Goal: Task Accomplishment & Management: Use online tool/utility

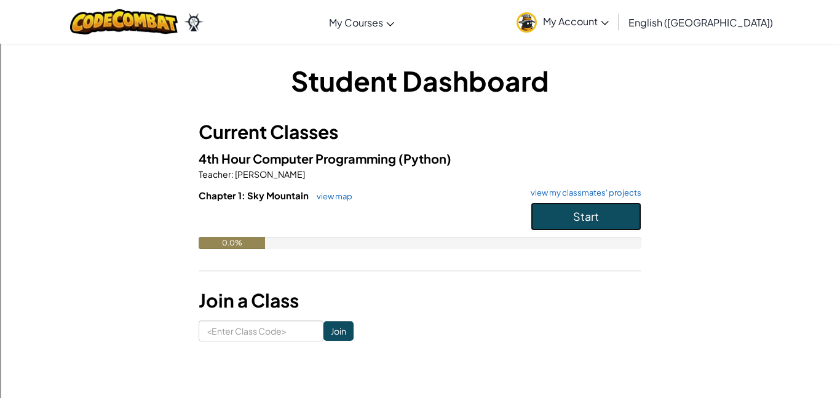
click at [582, 214] on span "Start" at bounding box center [586, 216] width 26 height 14
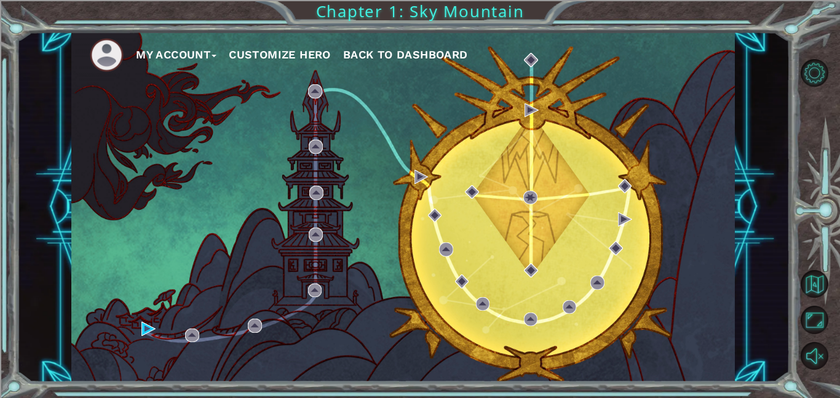
click at [292, 55] on button "Customize Hero" at bounding box center [280, 55] width 102 height 18
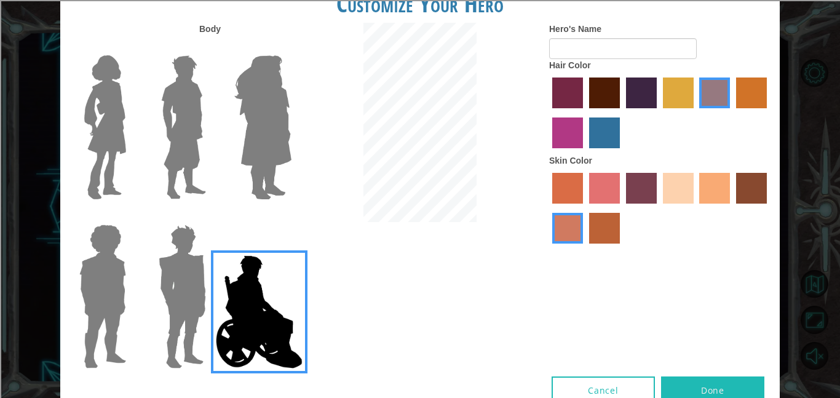
click at [113, 127] on img at bounding box center [105, 127] width 52 height 154
click at [131, 47] on input "Hero Connie" at bounding box center [131, 47] width 0 height 0
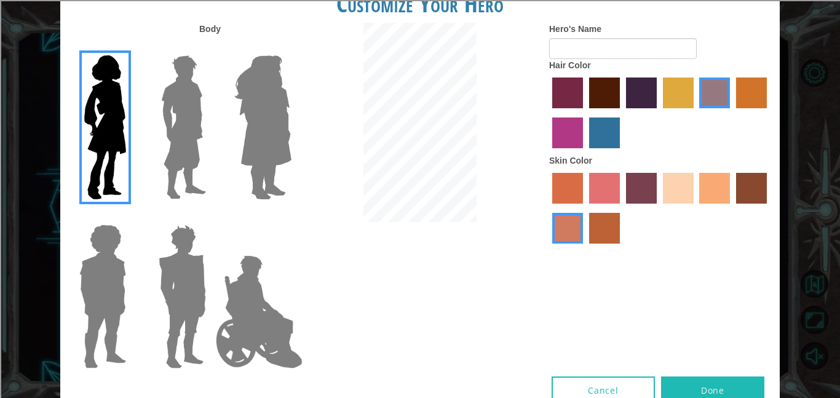
click at [597, 102] on label "maroon hair color" at bounding box center [604, 92] width 31 height 31
click at [585, 113] on input "maroon hair color" at bounding box center [585, 113] width 0 height 0
click at [555, 188] on label "sorbus skin color" at bounding box center [567, 188] width 31 height 31
click at [548, 208] on input "sorbus skin color" at bounding box center [548, 208] width 0 height 0
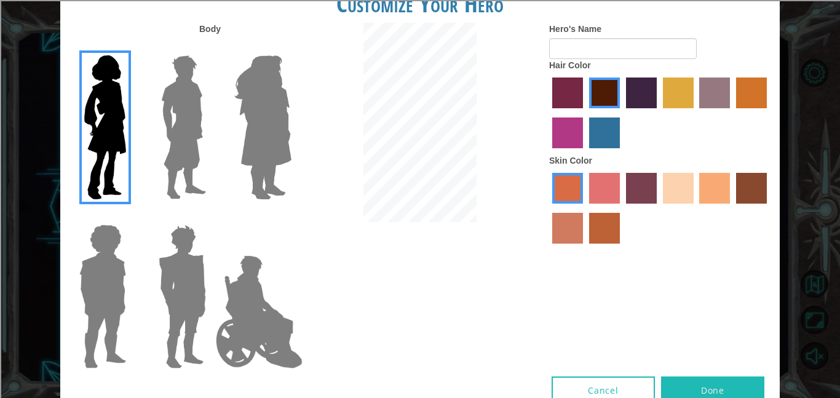
click at [708, 177] on label "tacao skin color" at bounding box center [714, 188] width 31 height 31
click at [696, 208] on input "tacao skin color" at bounding box center [696, 208] width 0 height 0
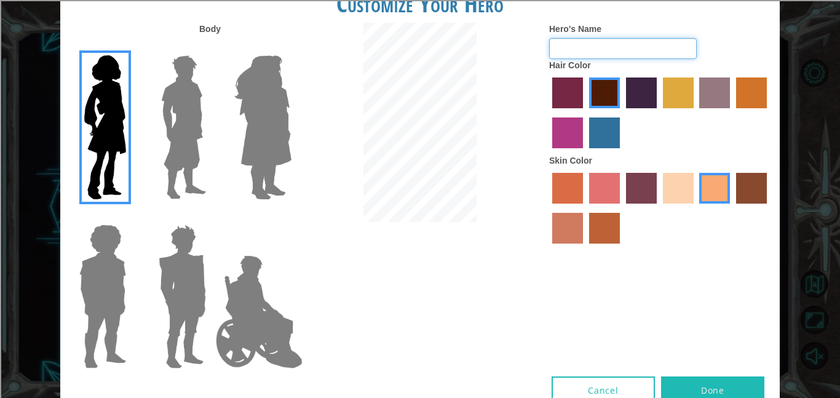
click at [611, 51] on input "Hero's Name" at bounding box center [623, 48] width 148 height 21
type input "[PERSON_NAME]"
click at [709, 387] on button "Done" at bounding box center [712, 390] width 103 height 28
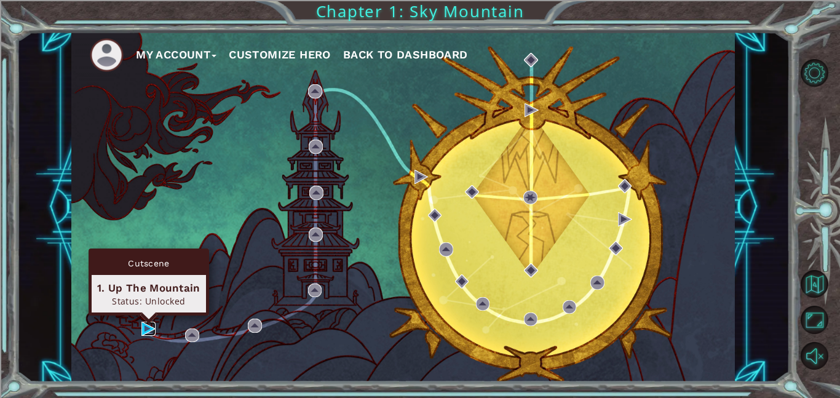
click at [145, 325] on img at bounding box center [148, 329] width 14 height 14
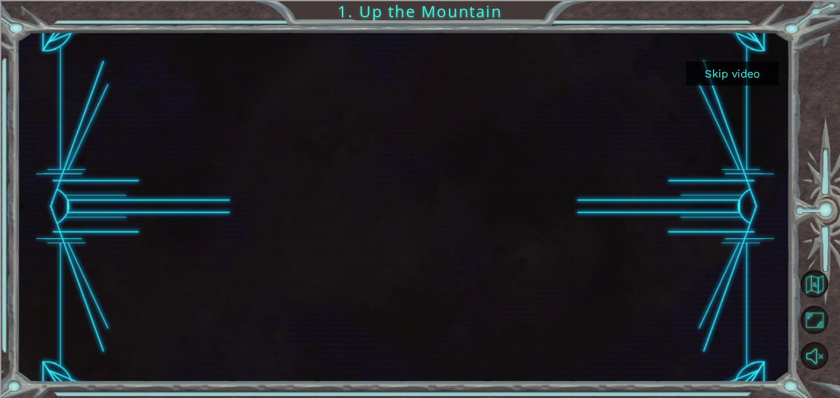
click at [728, 71] on button "Skip video" at bounding box center [732, 74] width 92 height 24
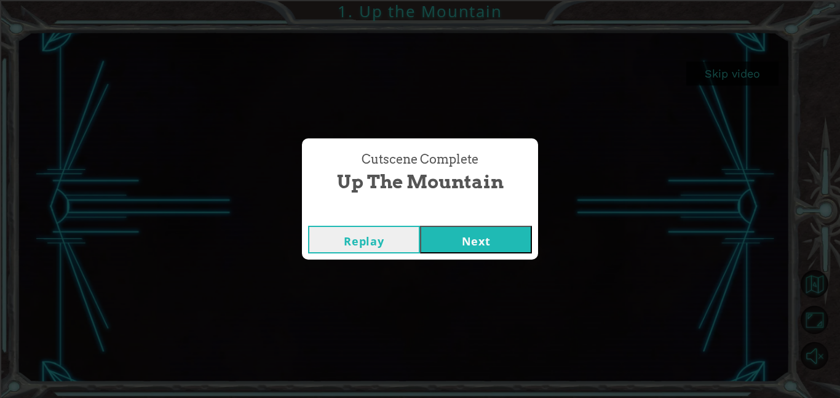
click at [465, 244] on button "Next" at bounding box center [476, 240] width 112 height 28
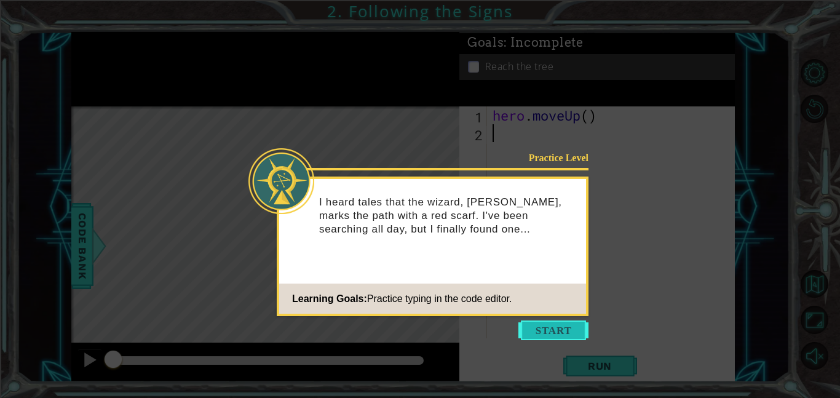
click at [573, 330] on button "Start" at bounding box center [553, 330] width 70 height 20
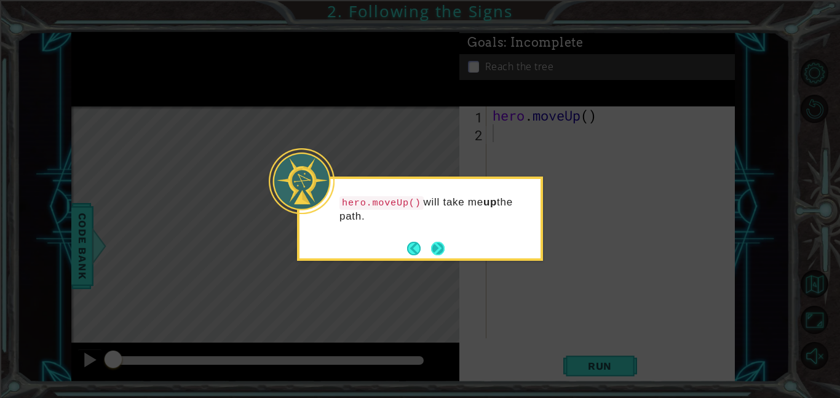
click at [436, 244] on button "Next" at bounding box center [438, 248] width 23 height 23
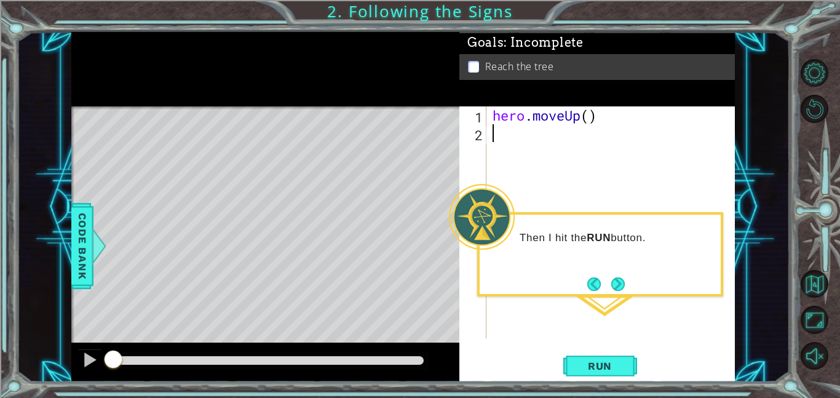
type textarea "0"
type textarea "()"
click at [601, 360] on span "Run" at bounding box center [600, 366] width 49 height 12
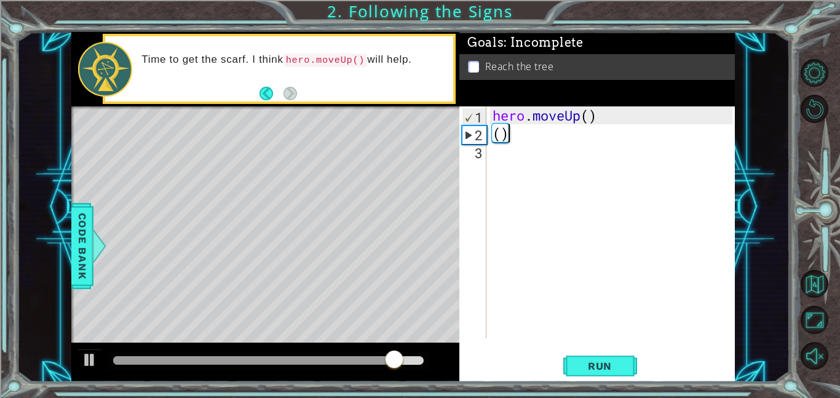
click at [487, 151] on div "() 1 2 3 hero . moveUp ( ) ( ) הההההההההההההההההההההההההההההההההההההההההההההההה…" at bounding box center [595, 222] width 273 height 232
click at [592, 366] on span "Run" at bounding box center [600, 366] width 49 height 12
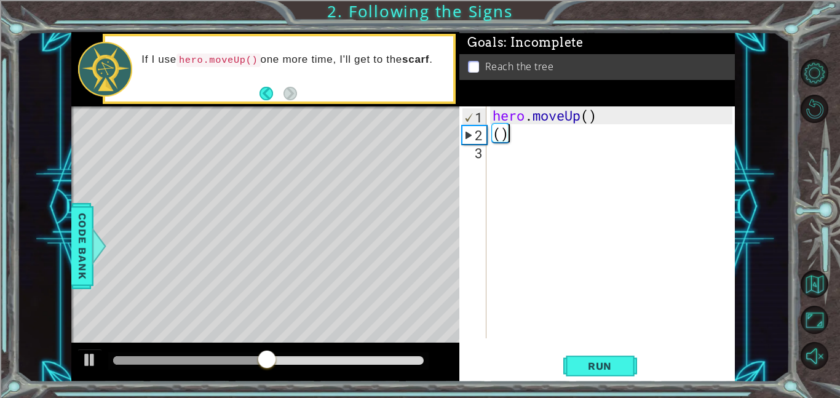
click at [482, 156] on div "3" at bounding box center [474, 153] width 25 height 18
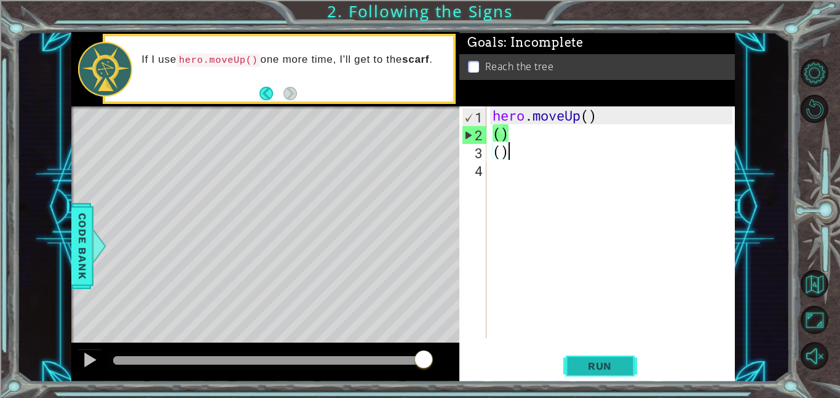
type textarea "()"
click at [583, 355] on button "Run" at bounding box center [600, 366] width 74 height 28
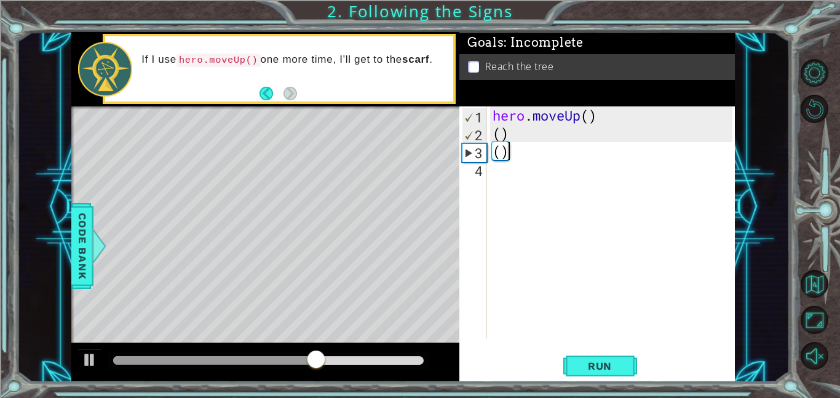
click at [504, 147] on div "hero . moveUp ( ) ( ) ( )" at bounding box center [614, 240] width 248 height 268
click at [483, 170] on div "4" at bounding box center [474, 171] width 25 height 18
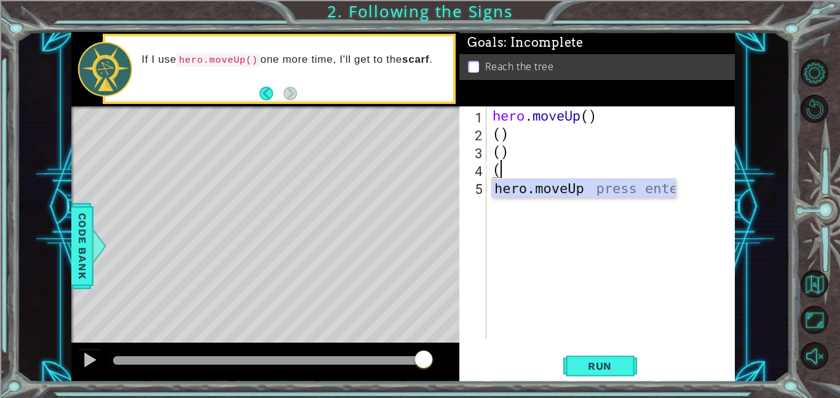
type textarea "()"
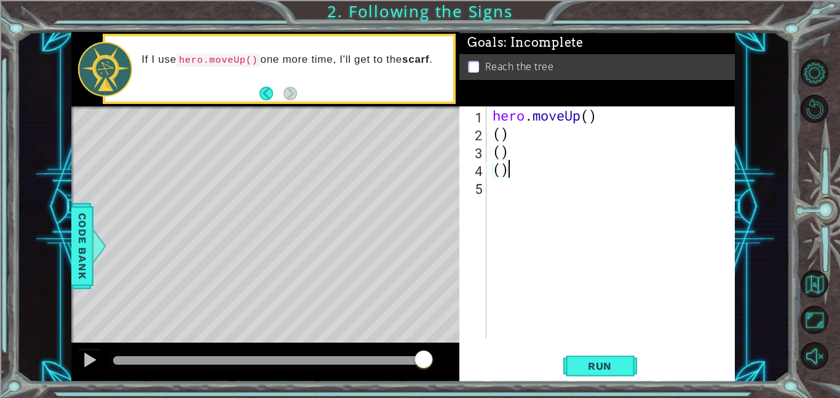
type textarea "()"
click at [274, 164] on div "Level Map" at bounding box center [355, 287] width 568 height 362
click at [486, 185] on div "() 1 2 3 4 5 hero . moveUp ( ) ( ) ( ) ( ) הההההההההההההההההההההההההההההההההההה…" at bounding box center [595, 222] width 273 height 232
click at [493, 185] on div "hero . moveUp ( ) ( ) ( ) ( )" at bounding box center [614, 240] width 248 height 268
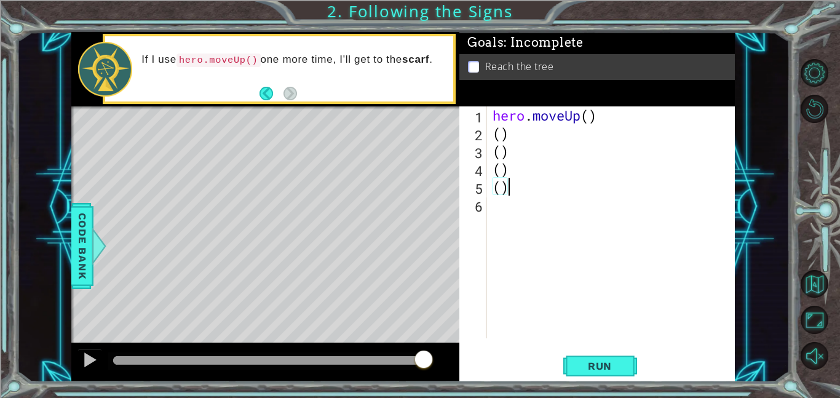
click at [480, 136] on div "2" at bounding box center [474, 135] width 25 height 18
click at [496, 129] on div "hero . moveUp ( ) ( ) ( ) ( ) ( )" at bounding box center [614, 240] width 248 height 268
type textarea "() ()"
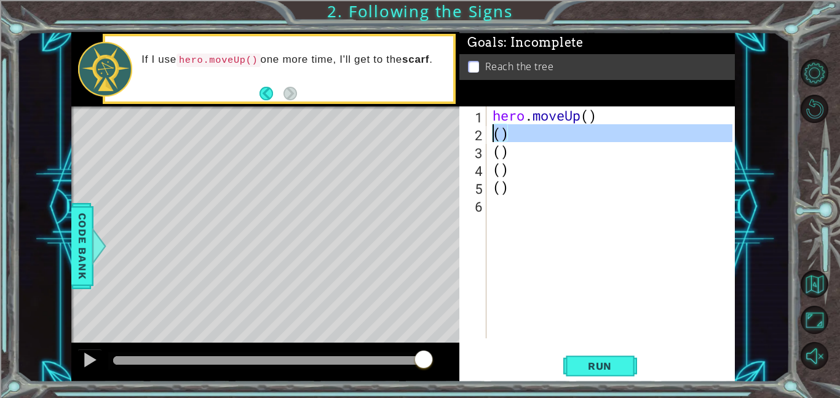
click at [523, 259] on div "hero . moveUp ( ) ( ) ( ) ( ) ( )" at bounding box center [614, 240] width 248 height 268
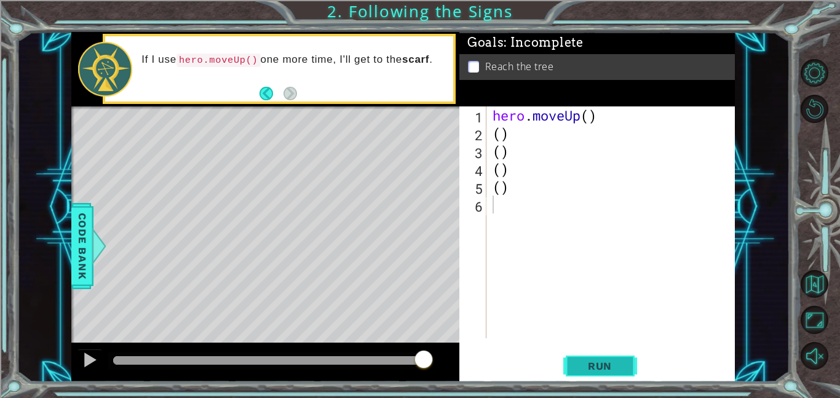
click at [600, 368] on span "Run" at bounding box center [600, 366] width 49 height 12
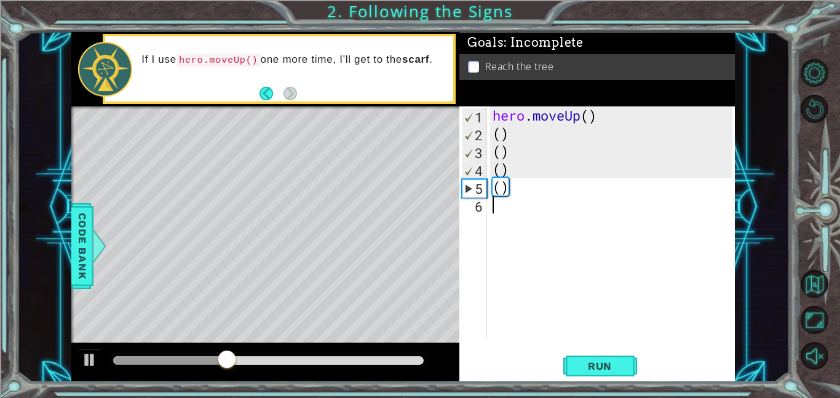
click at [472, 182] on div "5" at bounding box center [474, 189] width 24 height 18
click at [463, 186] on div "5" at bounding box center [474, 189] width 24 height 18
type textarea "()"
click at [486, 208] on div "6" at bounding box center [474, 206] width 25 height 18
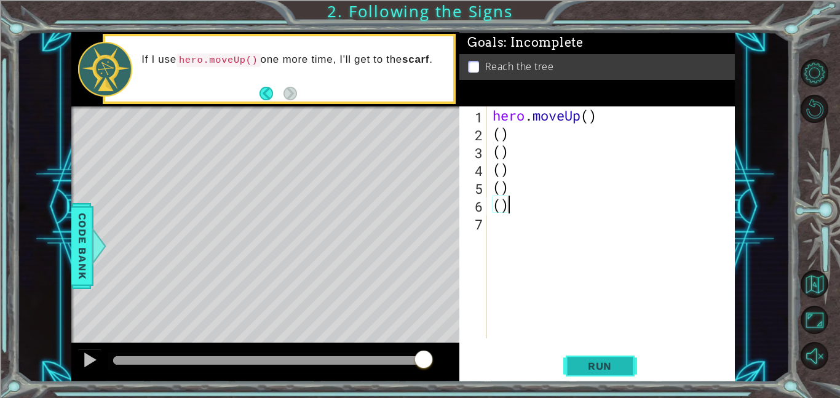
click at [581, 363] on span "Run" at bounding box center [600, 366] width 49 height 12
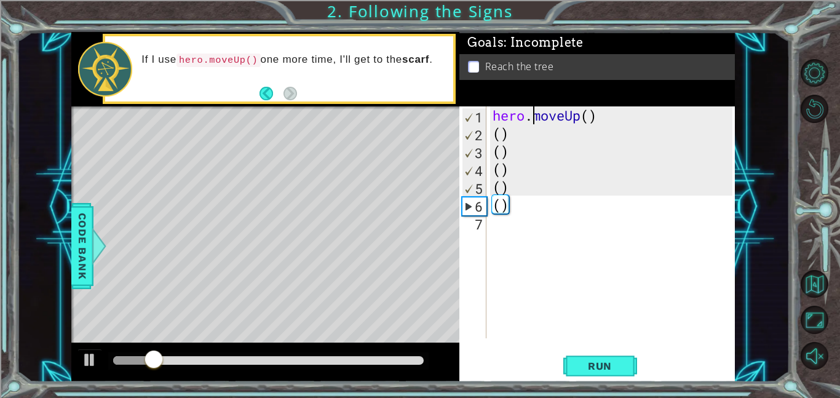
click at [530, 117] on div "hero . moveUp ( ) ( ) ( ) ( ) ( ) ( )" at bounding box center [614, 240] width 248 height 268
type textarea "hero.moveUp()"
click at [482, 218] on div "7" at bounding box center [474, 224] width 25 height 18
click at [468, 199] on div "6" at bounding box center [474, 206] width 24 height 18
click at [465, 202] on div "6" at bounding box center [474, 206] width 24 height 18
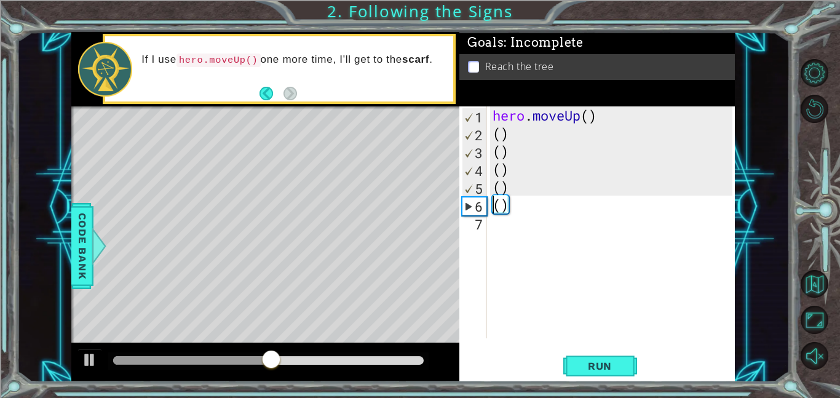
type textarea "()"
click at [486, 218] on div "() 1 2 3 4 5 6 7 hero . moveUp ( ) ( ) ( ) ( ) ( ) ( ) הההההההההההההההההההההההה…" at bounding box center [595, 222] width 273 height 232
click at [483, 222] on div "7" at bounding box center [474, 224] width 25 height 18
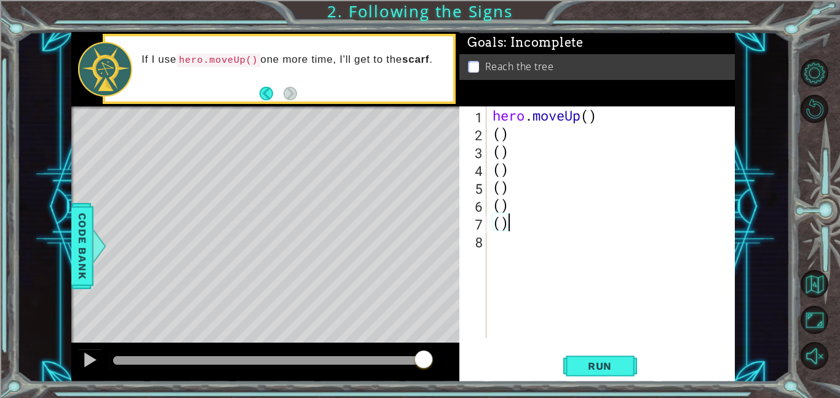
click at [578, 125] on div "hero . moveUp ( ) ( ) ( ) ( ) ( ) ( ) ( )" at bounding box center [614, 240] width 248 height 268
click at [571, 112] on div "hero . moveUp ( ) ( ) ( ) ( ) ( ) ( ) ( )" at bounding box center [614, 240] width 248 height 268
click at [515, 117] on div "hero . moveUp ( ) ( ) ( ) ( ) ( ) ( ) ( )" at bounding box center [614, 240] width 248 height 268
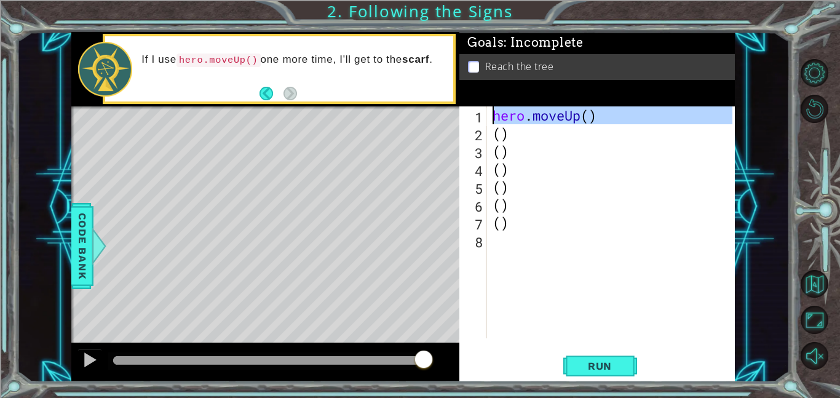
click at [515, 117] on div "hero . moveUp ( ) ( ) ( ) ( ) ( ) ( ) ( )" at bounding box center [614, 240] width 248 height 268
click at [432, 125] on div "Level Map" at bounding box center [355, 287] width 568 height 362
click at [582, 368] on span "Run" at bounding box center [600, 366] width 49 height 12
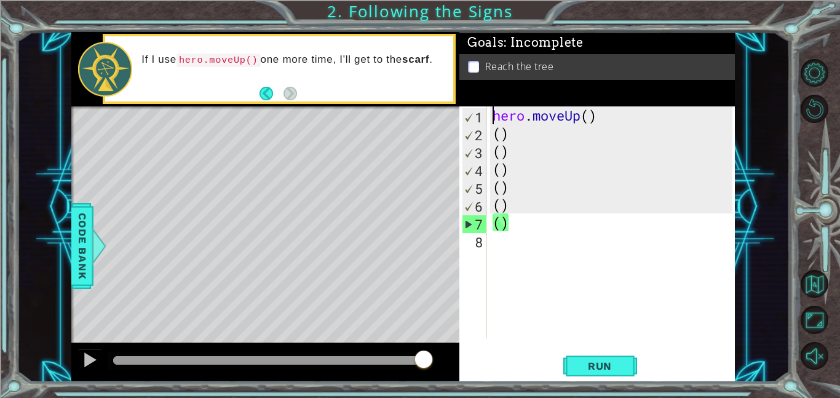
click at [521, 221] on div "hero . moveUp ( ) ( ) ( ) ( ) ( ) ( ) ( )" at bounding box center [614, 240] width 248 height 268
type textarea "("
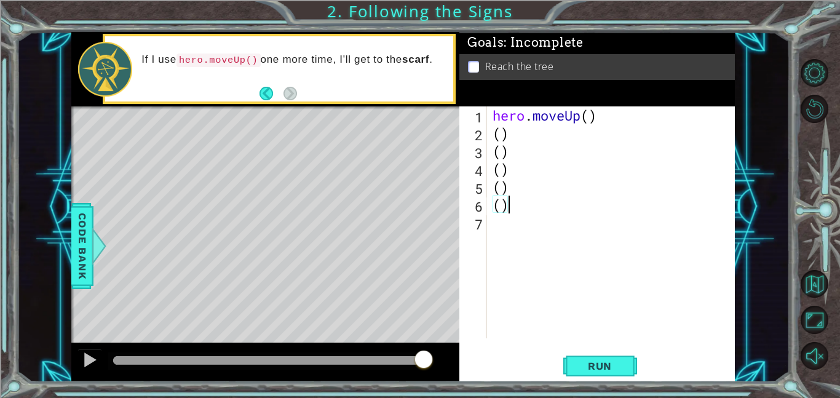
type textarea "("
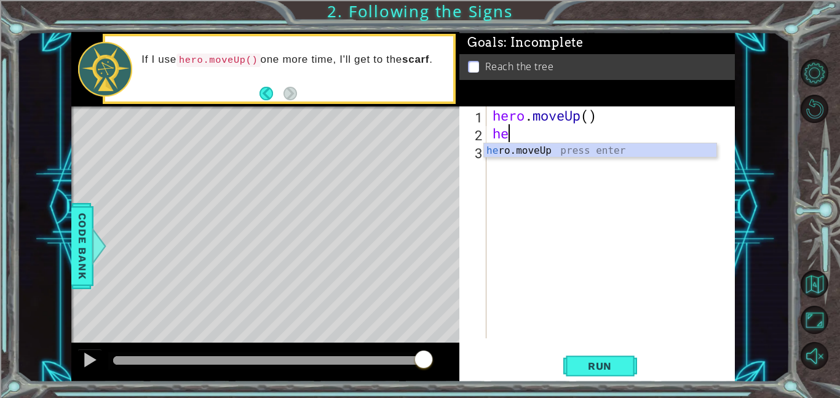
type textarea "her"
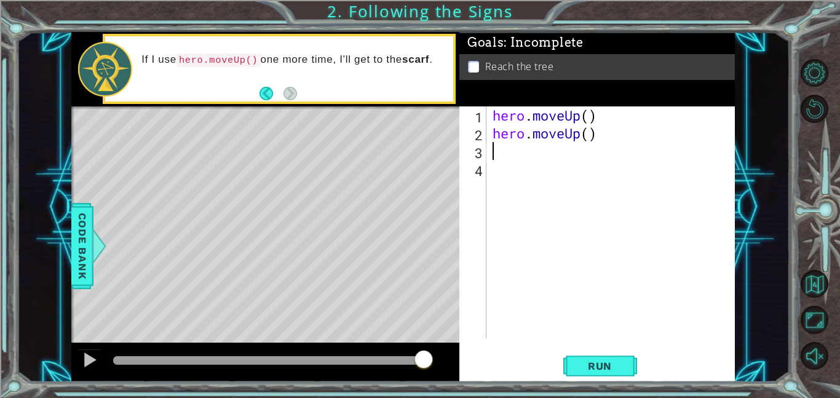
click at [566, 133] on div "hero . moveUp ( ) hero . moveUp ( )" at bounding box center [614, 240] width 248 height 268
type textarea "hero.moveUp()"
click at [278, 122] on div "Level Map" at bounding box center [355, 287] width 568 height 362
click at [488, 157] on div "hero.moveUp() 1 2 3 4 hero . moveUp ( ) hero . moveUp ( ) ההההההההההההההההההההה…" at bounding box center [595, 222] width 273 height 232
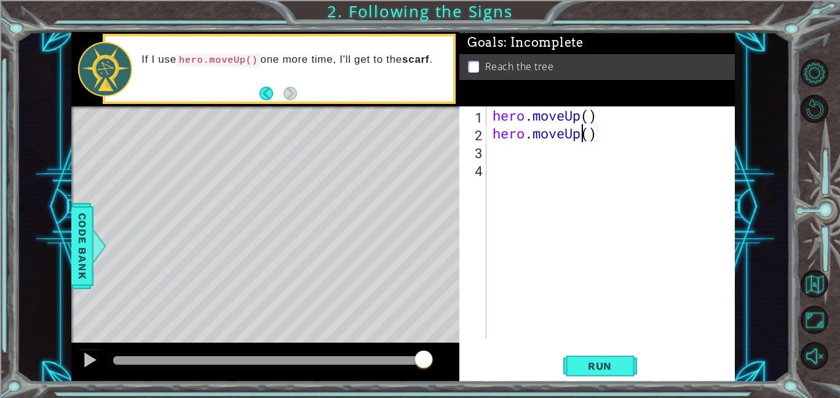
click at [485, 153] on div "3" at bounding box center [474, 153] width 25 height 18
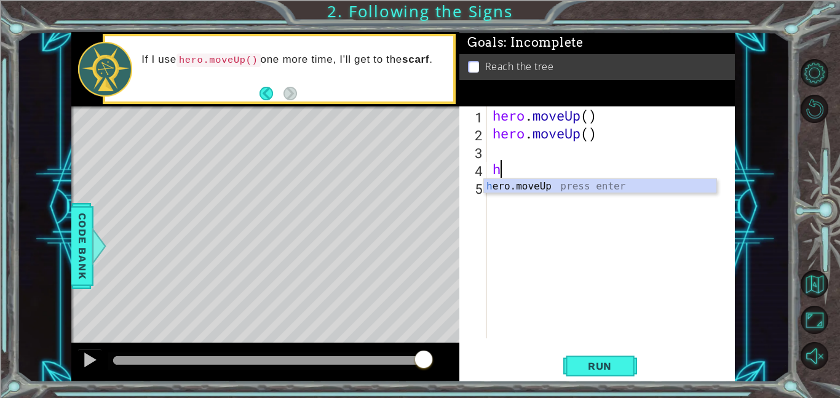
type textarea "he"
type textarea "h"
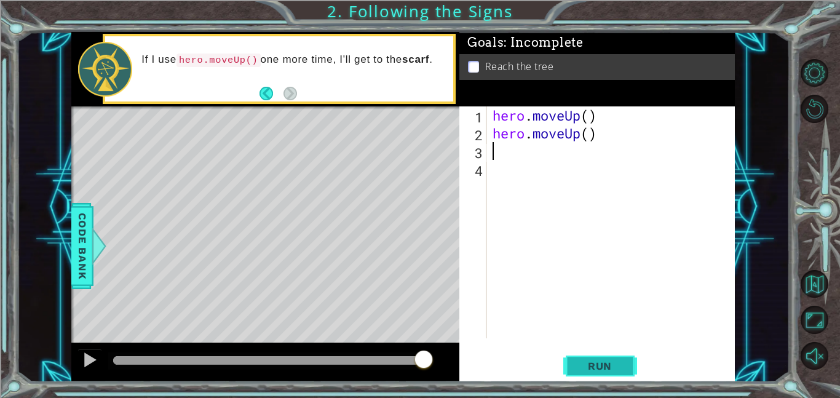
click at [583, 371] on span "Run" at bounding box center [600, 366] width 49 height 12
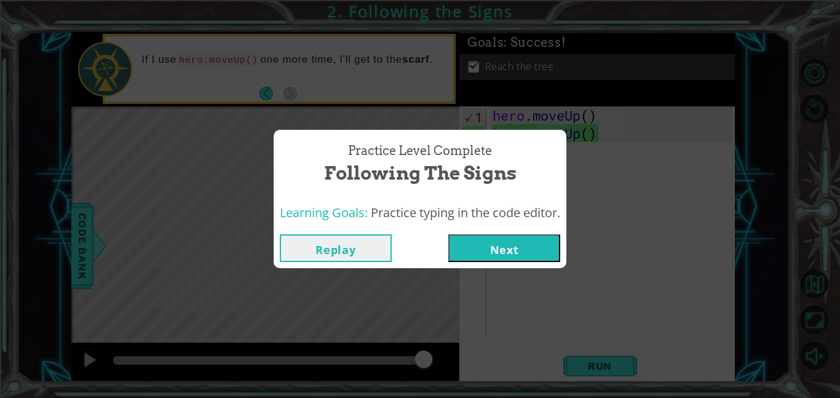
click at [483, 249] on button "Next" at bounding box center [504, 248] width 112 height 28
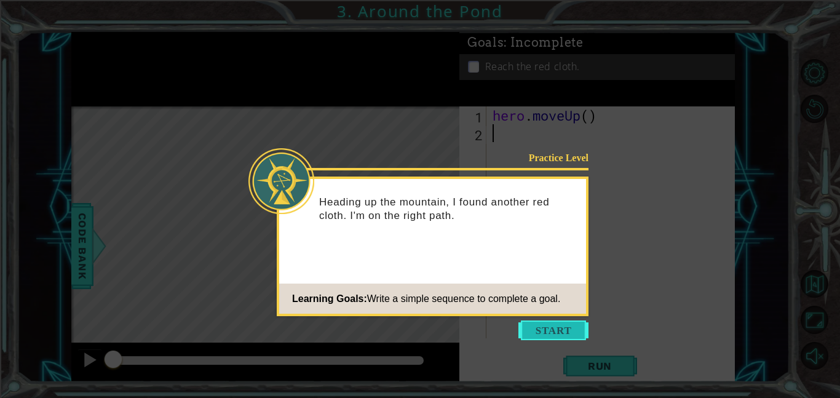
click at [553, 328] on button "Start" at bounding box center [553, 330] width 70 height 20
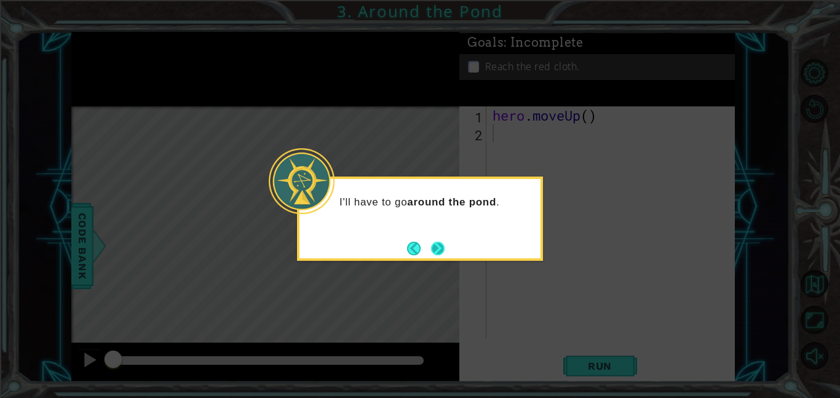
click at [434, 244] on button "Next" at bounding box center [437, 248] width 17 height 17
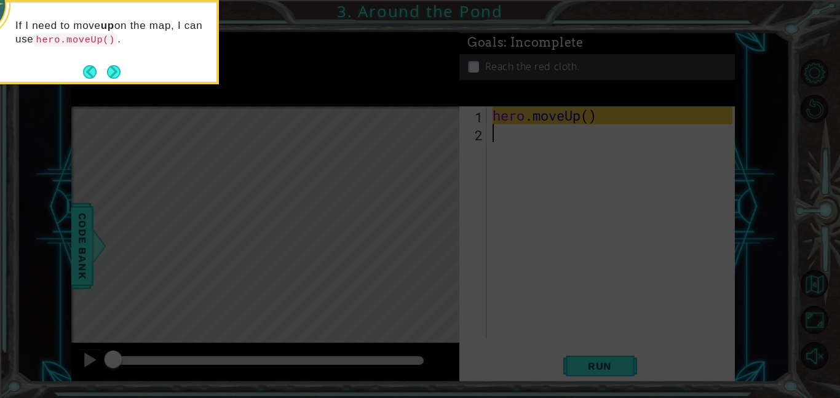
click at [508, 186] on icon at bounding box center [420, 59] width 840 height 677
click at [107, 68] on button "Next" at bounding box center [114, 72] width 14 height 14
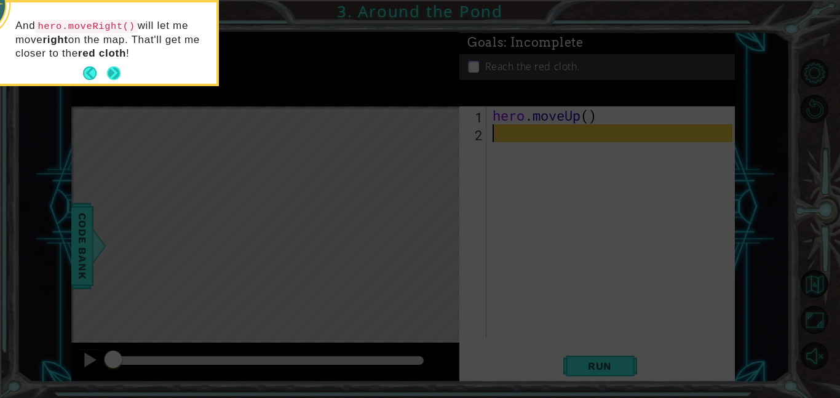
click at [113, 64] on footer at bounding box center [102, 73] width 38 height 18
click at [114, 65] on footer at bounding box center [102, 73] width 38 height 18
click at [114, 66] on button "Next" at bounding box center [114, 73] width 14 height 14
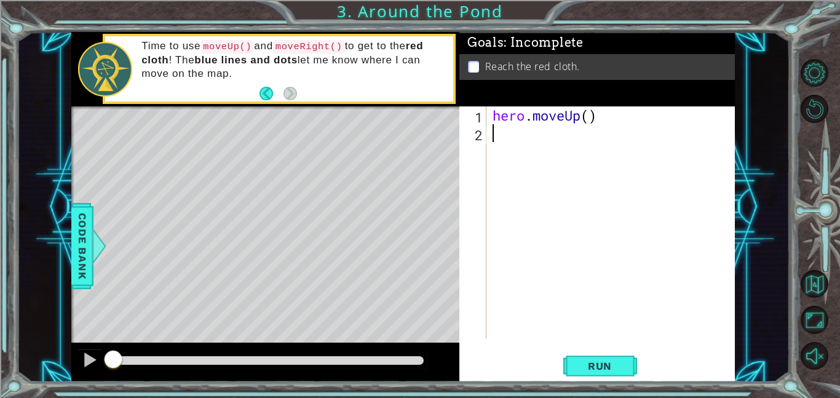
type textarea "m"
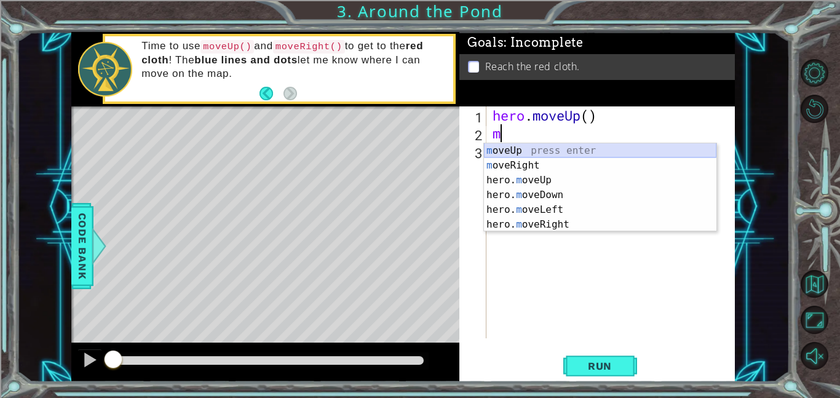
click at [545, 149] on div "m oveUp press enter m oveRight press enter hero. m oveUp press enter hero. m ov…" at bounding box center [600, 202] width 232 height 118
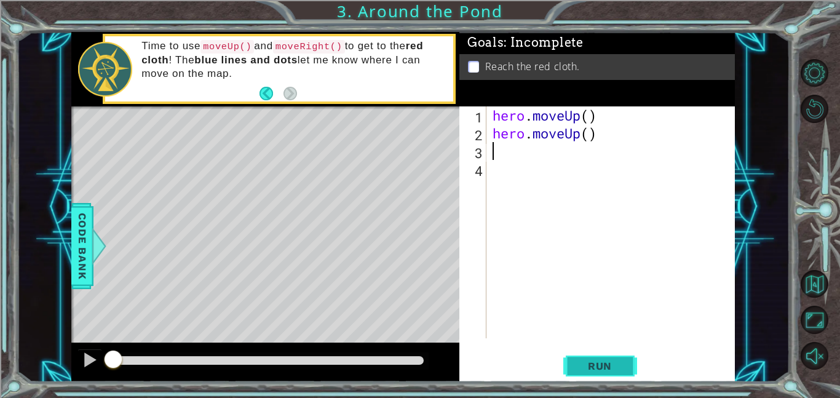
click at [595, 367] on span "Run" at bounding box center [600, 366] width 49 height 12
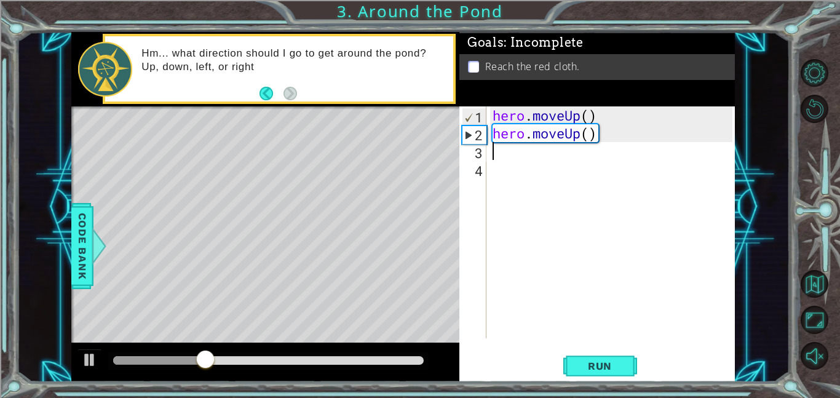
type textarea "m"
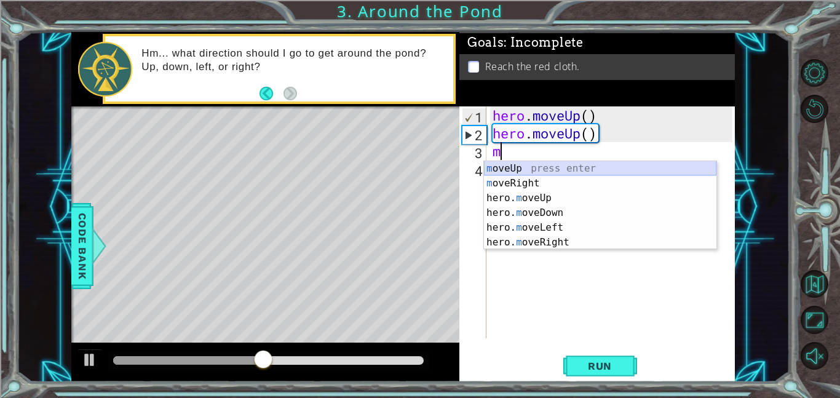
click at [504, 176] on div "m oveUp press enter m oveRight press enter hero. m oveUp press enter hero. m ov…" at bounding box center [600, 220] width 232 height 118
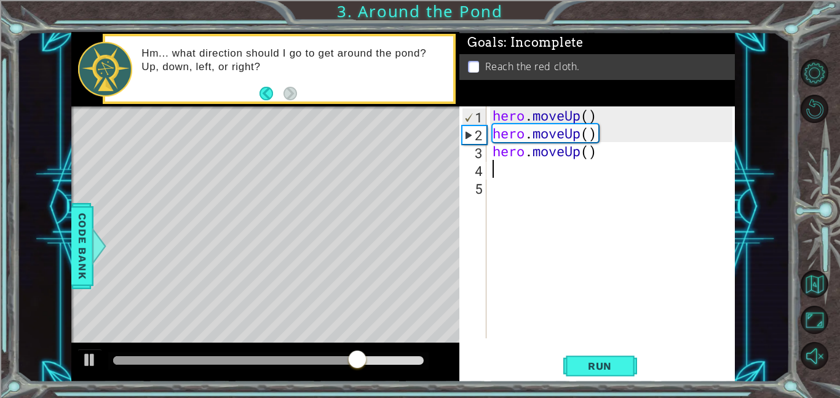
click at [574, 151] on div "hero . moveUp ( ) hero . moveUp ( ) hero . moveUp ( )" at bounding box center [614, 240] width 248 height 268
click at [580, 154] on div "hero . moveUp ( ) hero . moveUp ( ) hero . moveUp ( )" at bounding box center [614, 240] width 248 height 268
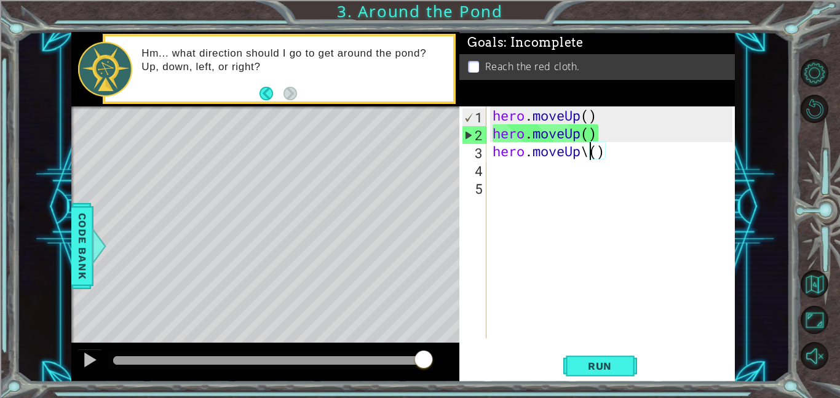
click at [593, 153] on div "hero . moveUp ( ) hero . moveUp ( ) hero . moveUp \ ( )" at bounding box center [614, 240] width 248 height 268
click at [605, 154] on div "hero . moveUp ( ) hero . moveUp ( ) hero . moveUp \ ( )" at bounding box center [614, 240] width 248 height 268
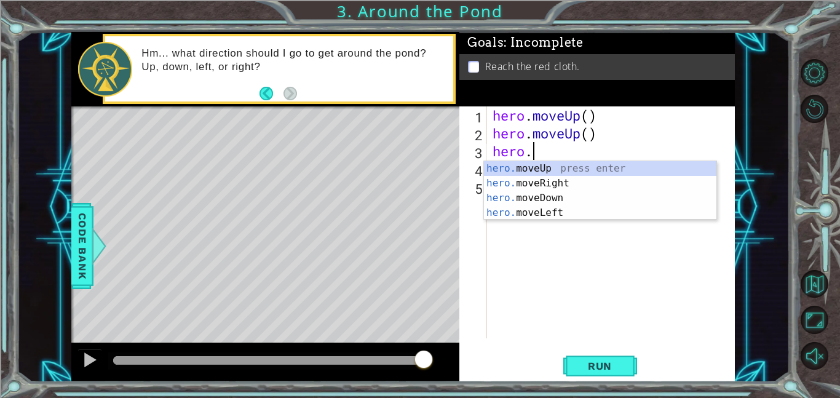
scroll to position [0, 1]
type textarea "her"
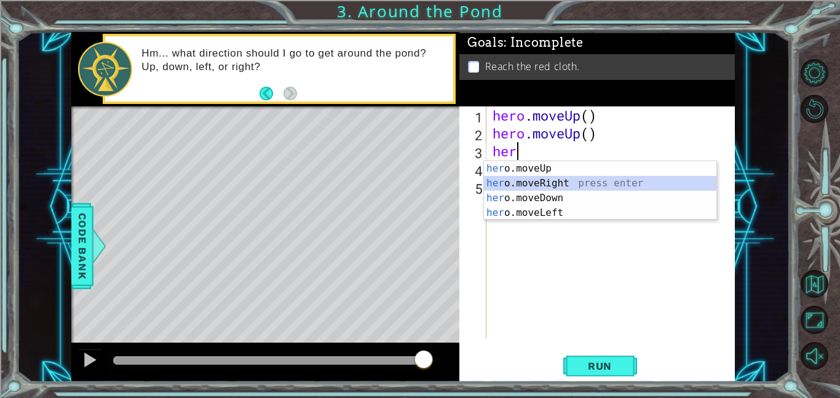
click at [561, 179] on div "her o.moveUp press enter her o.moveRight press enter her o.moveDown press enter…" at bounding box center [600, 205] width 232 height 89
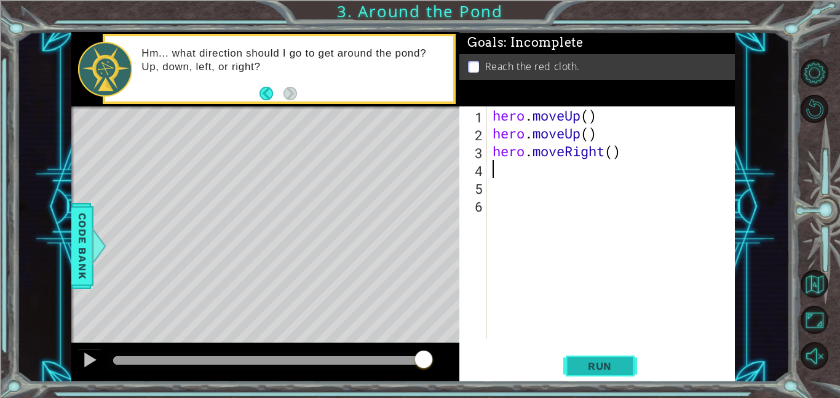
click at [583, 361] on span "Run" at bounding box center [600, 366] width 49 height 12
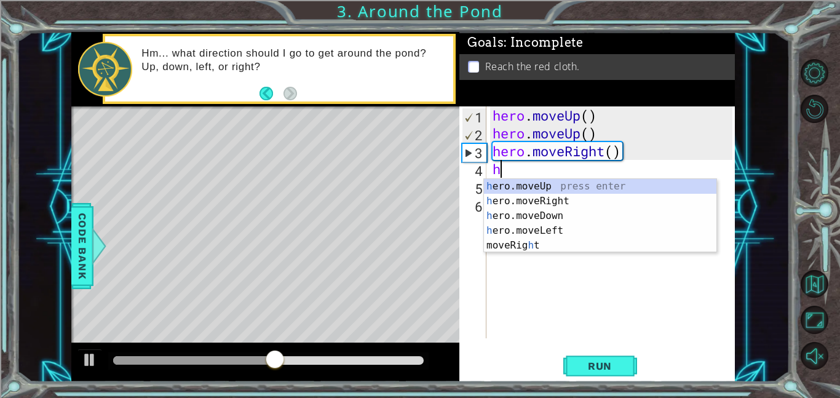
type textarea "her"
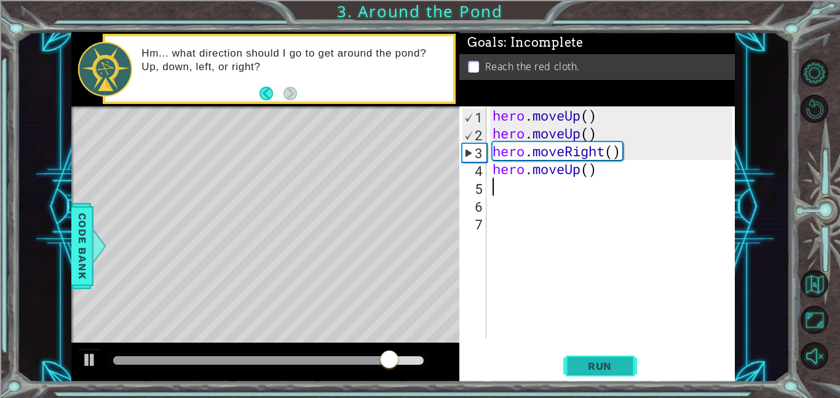
click at [598, 360] on span "Run" at bounding box center [600, 366] width 49 height 12
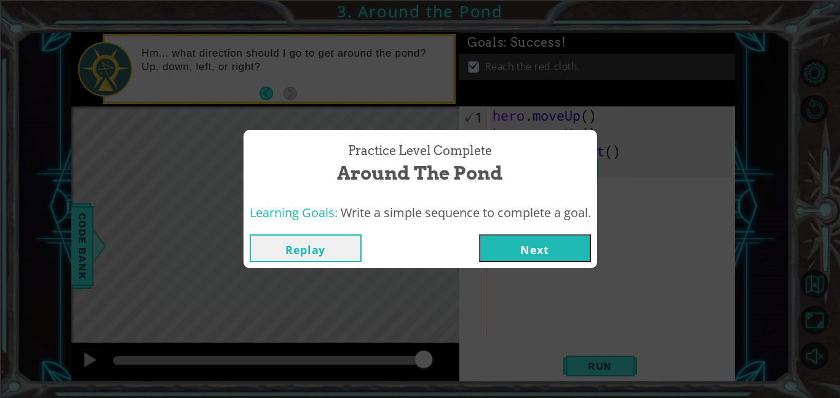
click at [517, 254] on button "Next" at bounding box center [535, 248] width 112 height 28
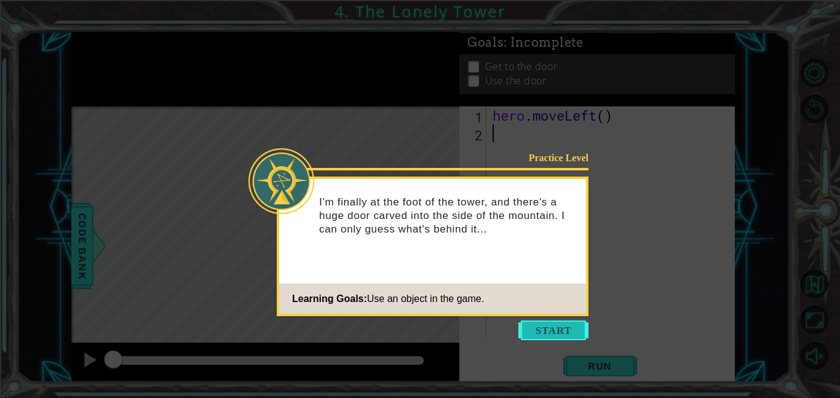
click at [546, 332] on button "Start" at bounding box center [553, 330] width 70 height 20
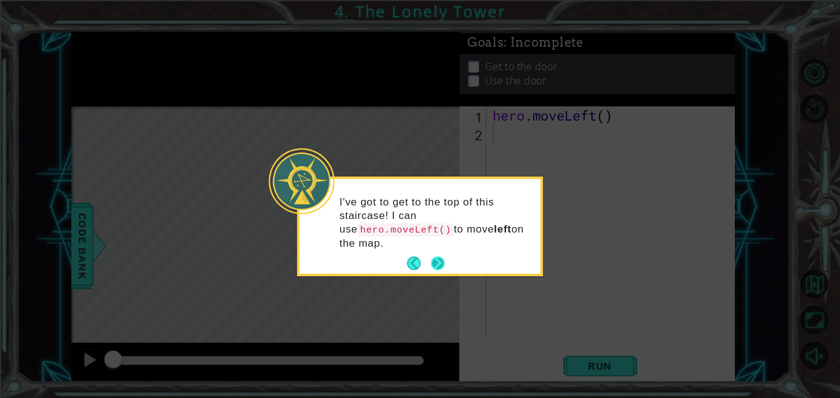
click at [437, 256] on button "Next" at bounding box center [438, 263] width 22 height 22
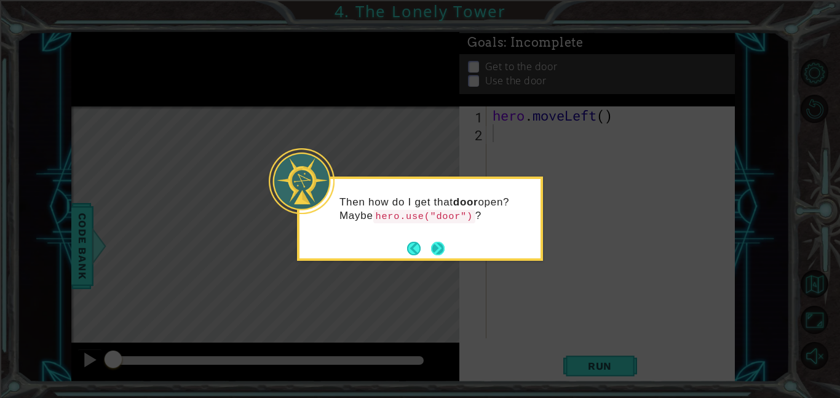
click at [439, 243] on button "Next" at bounding box center [438, 249] width 20 height 20
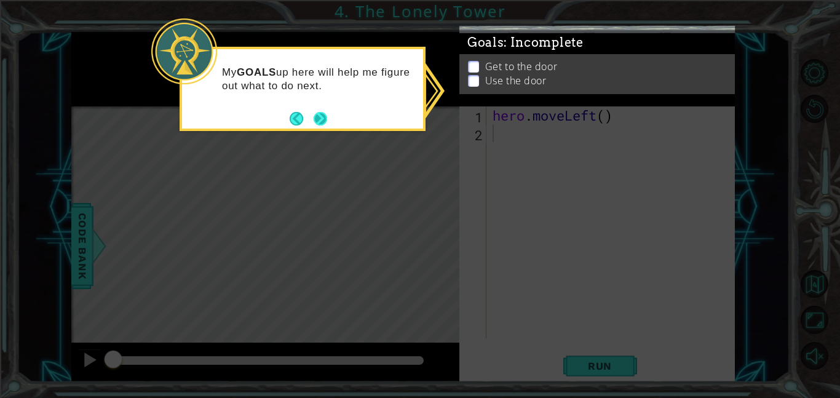
click at [320, 117] on button "Next" at bounding box center [321, 118] width 14 height 14
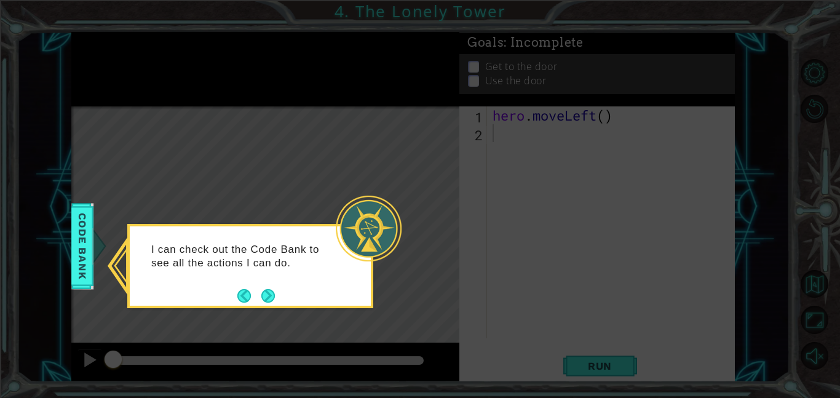
click at [269, 284] on div "I can check out the Code Bank to see all the actions I can do." at bounding box center [250, 262] width 241 height 62
click at [268, 292] on button "Next" at bounding box center [269, 296] width 22 height 22
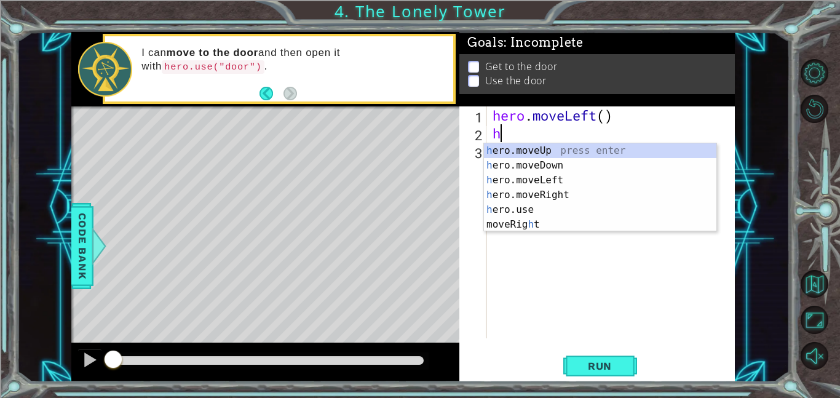
type textarea "he"
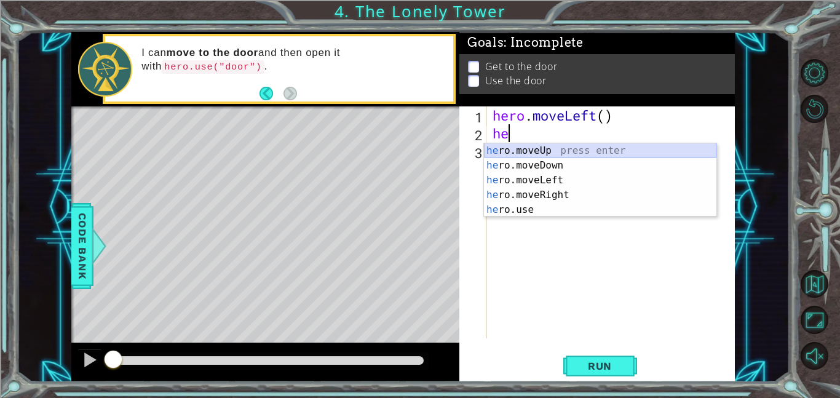
click at [503, 149] on div "he ro.moveUp press enter he ro.moveDown press enter he ro.moveLeft press enter …" at bounding box center [600, 194] width 232 height 103
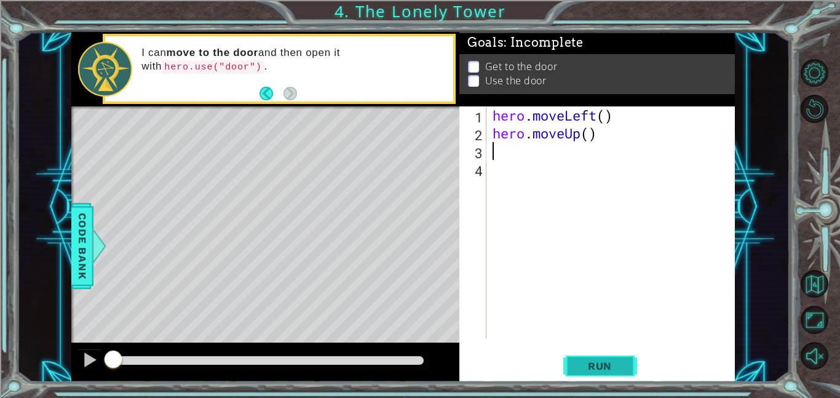
click at [600, 360] on span "Run" at bounding box center [600, 366] width 49 height 12
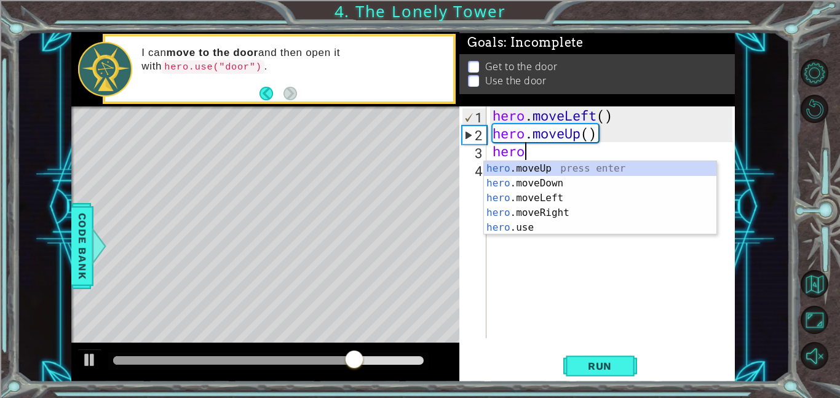
scroll to position [0, 1]
click at [544, 159] on div "hero . moveLeft ( ) hero . moveUp ( ) hero" at bounding box center [614, 240] width 248 height 268
type textarea "h"
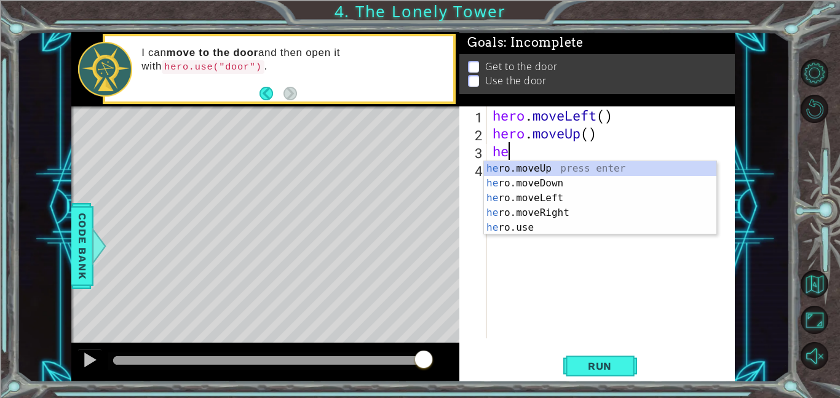
type textarea "her"
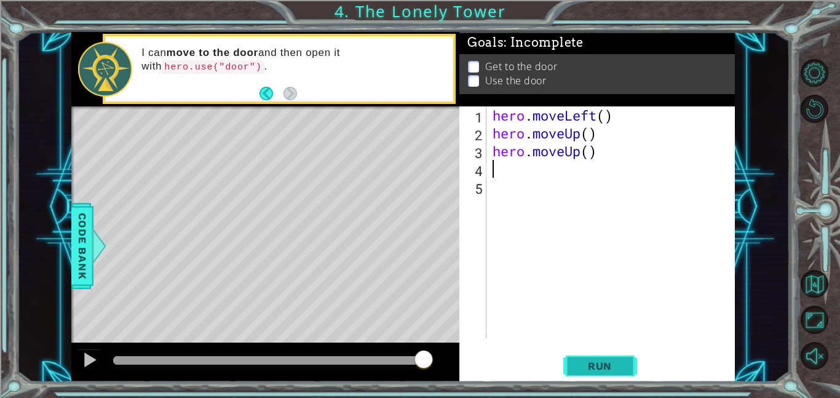
click at [600, 352] on button "Run" at bounding box center [600, 366] width 74 height 28
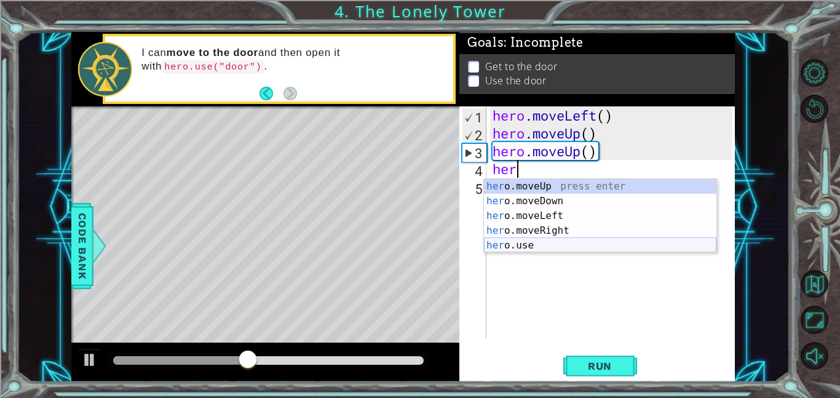
click at [506, 245] on div "her o.moveUp press enter her o.moveDown press enter her o.moveLeft press enter …" at bounding box center [600, 230] width 232 height 103
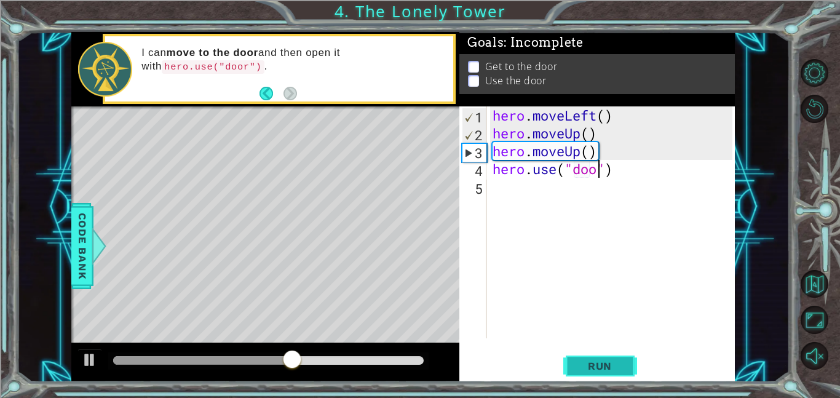
scroll to position [0, 5]
click at [593, 365] on span "Run" at bounding box center [600, 366] width 49 height 12
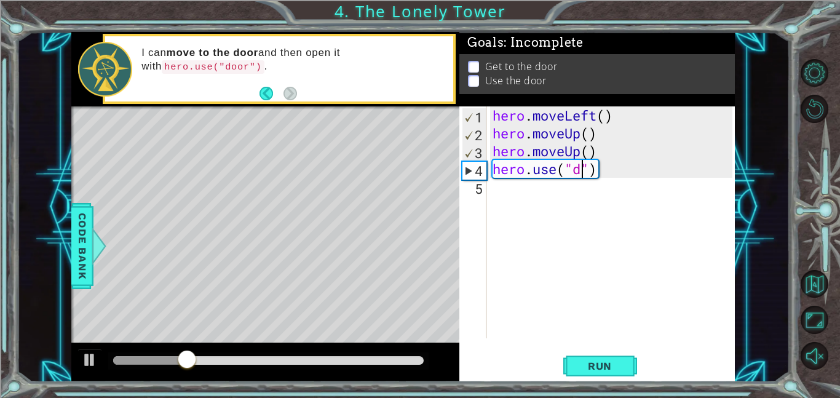
scroll to position [0, 4]
click at [587, 166] on div "hero . moveLeft ( ) hero . moveUp ( ) hero . moveUp ( ) hero . use ( "" )" at bounding box center [614, 240] width 248 height 268
click at [588, 172] on div "hero . moveLeft ( ) hero . moveUp ( ) hero . moveUp ( ) hero . use ( "" )" at bounding box center [614, 240] width 248 height 268
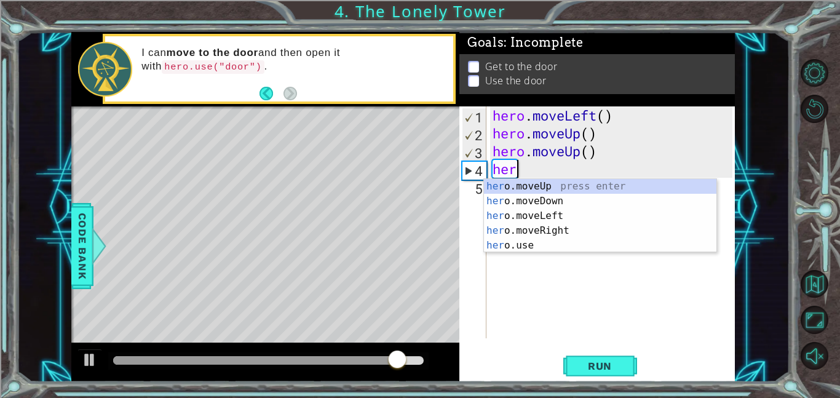
scroll to position [0, 0]
type textarea "h"
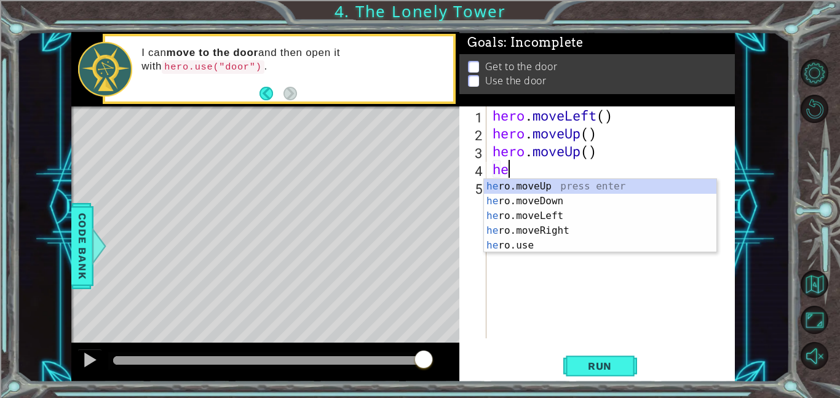
type textarea "her"
click at [571, 215] on div "her o.moveUp press enter her o.moveDown press enter her o.moveLeft press enter …" at bounding box center [600, 230] width 232 height 103
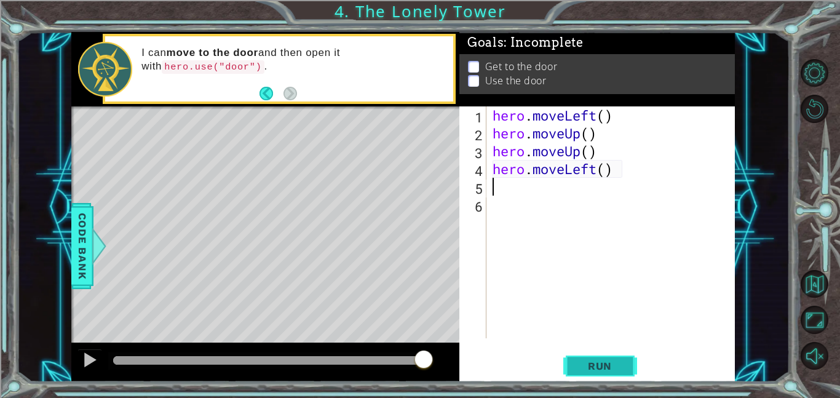
click at [594, 367] on span "Run" at bounding box center [600, 366] width 49 height 12
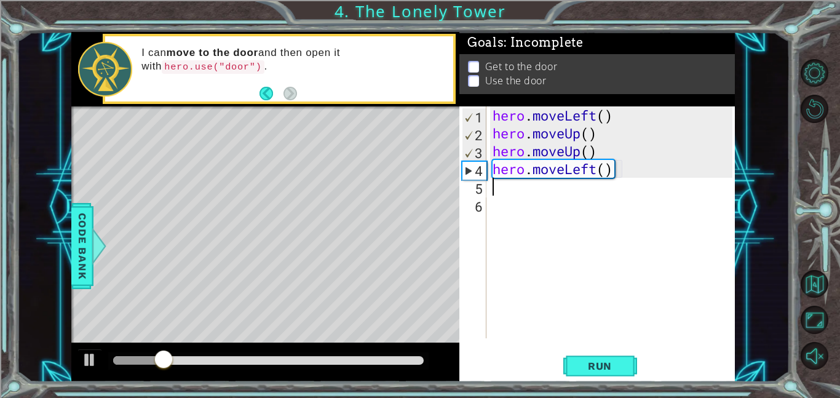
click at [578, 172] on div "hero . moveLeft ( ) hero . moveUp ( ) hero . moveUp ( ) hero . moveLeft ( )" at bounding box center [614, 240] width 248 height 268
click at [595, 174] on div "hero . moveLeft ( ) hero . moveUp ( ) hero . moveUp ( ) hero . moveLeft ( )" at bounding box center [614, 240] width 248 height 268
click at [611, 169] on div "hero . moveLeft ( ) hero . moveUp ( ) hero . moveUp ( ) hero . moveLeft ( )" at bounding box center [614, 240] width 248 height 268
click at [608, 172] on div "hero . moveLeft ( ) hero . moveUp ( ) hero . moveUp ( ) hero . moveLeft ( )" at bounding box center [614, 240] width 248 height 268
click at [610, 170] on div "hero . moveLeft ( ) hero . moveUp ( ) hero . moveUp ( ) hero . moveLeft ( )" at bounding box center [614, 240] width 248 height 268
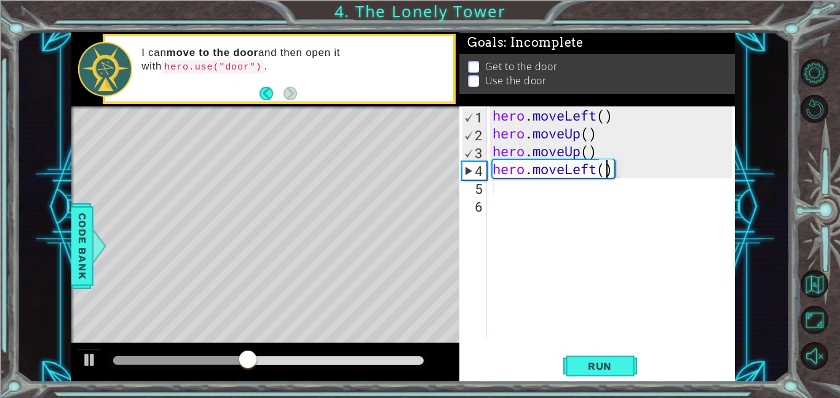
click at [619, 172] on div "hero . moveLeft ( ) hero . moveUp ( ) hero . moveUp ( ) hero . moveLeft ( )" at bounding box center [614, 240] width 248 height 268
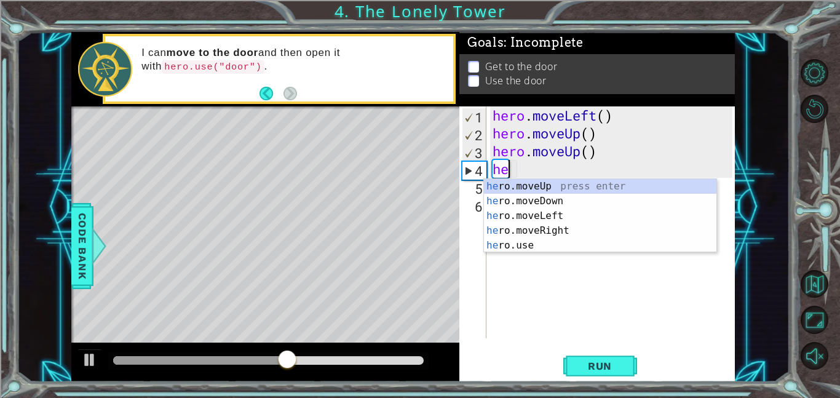
type textarea "h"
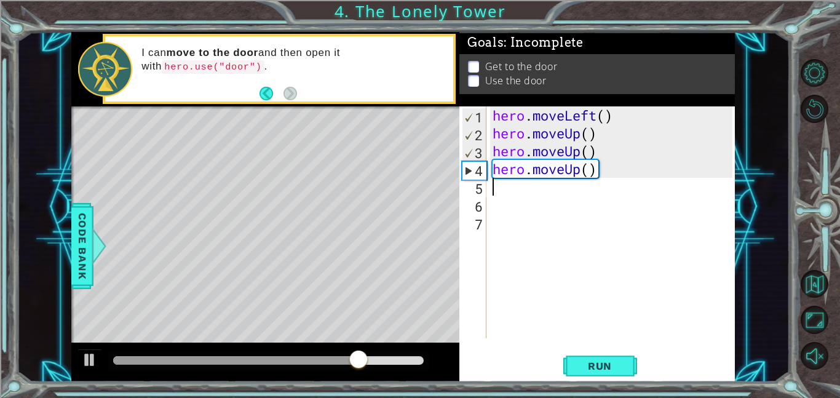
click at [581, 351] on div "1 2 3 4 5 6 7 hero . moveLeft ( ) hero . moveUp ( ) hero . moveUp ( ) hero . mo…" at bounding box center [597, 244] width 276 height 276
click at [585, 360] on span "Run" at bounding box center [600, 366] width 49 height 12
click at [582, 168] on div "hero . moveLeft ( ) hero . moveUp ( ) hero . moveUp ( ) hero . moveUp ( )" at bounding box center [614, 240] width 248 height 268
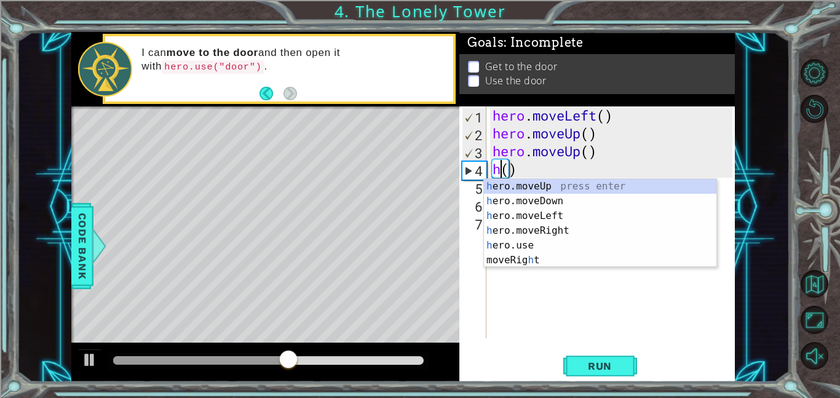
scroll to position [0, 1]
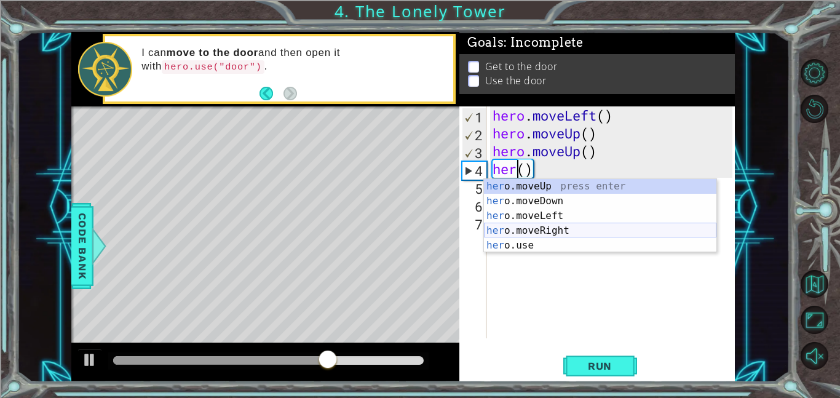
click at [573, 229] on div "her o.moveUp press enter her o.moveDown press enter her o.moveLeft press enter …" at bounding box center [600, 230] width 232 height 103
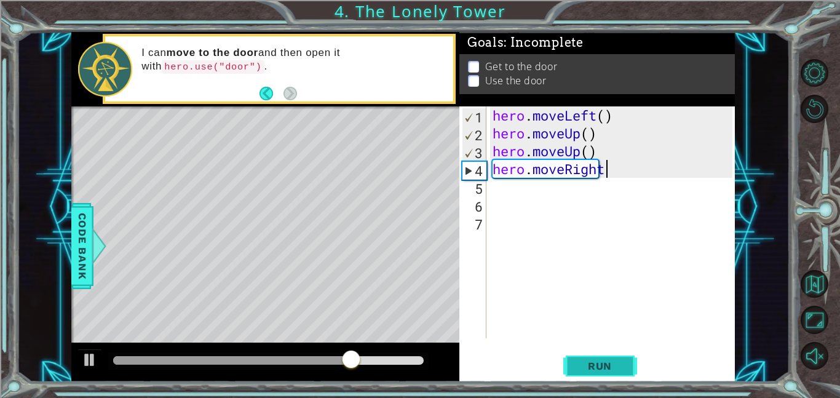
click at [609, 355] on button "Run" at bounding box center [600, 366] width 74 height 28
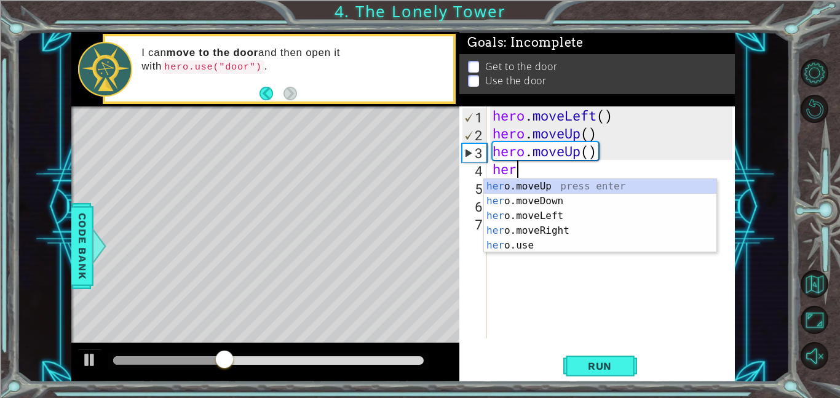
scroll to position [0, 0]
type textarea "h"
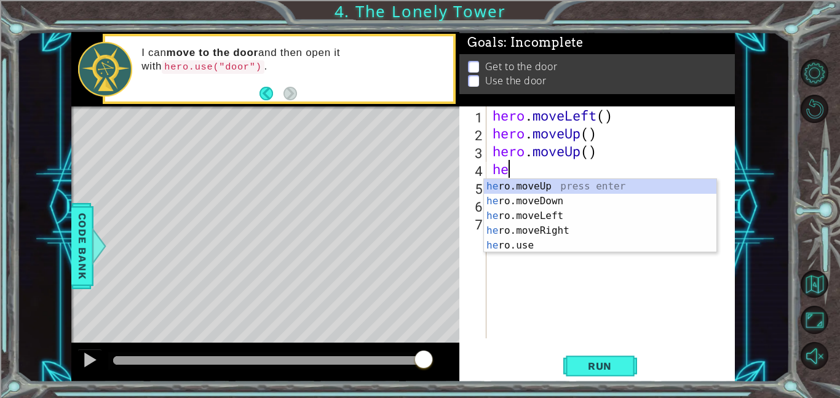
type textarea "her"
click at [538, 216] on div "her o.moveUp press enter her o.moveDown press enter her o.moveLeft press enter …" at bounding box center [600, 230] width 232 height 103
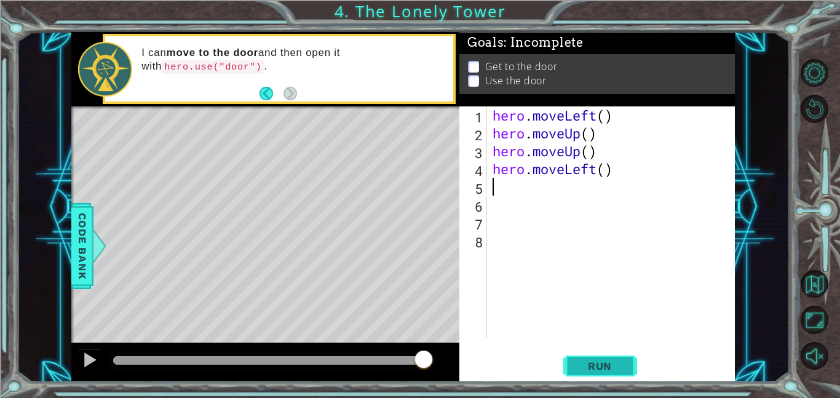
click at [598, 360] on span "Run" at bounding box center [600, 366] width 49 height 12
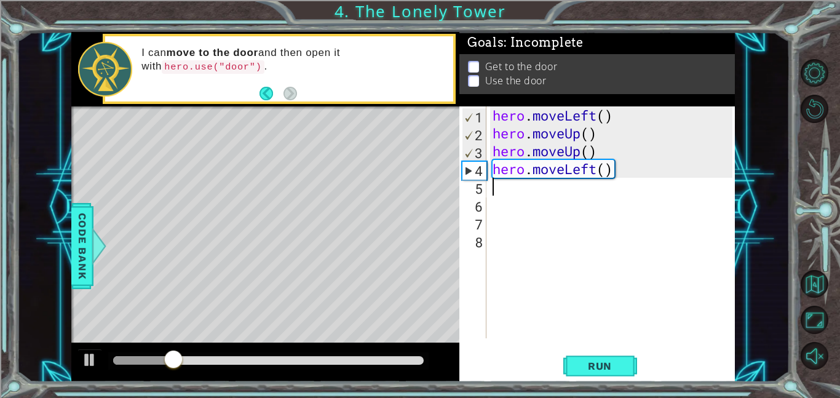
click at [595, 172] on div "hero . moveLeft ( ) hero . moveUp ( ) hero . moveUp ( ) hero . moveLeft ( )" at bounding box center [614, 240] width 248 height 268
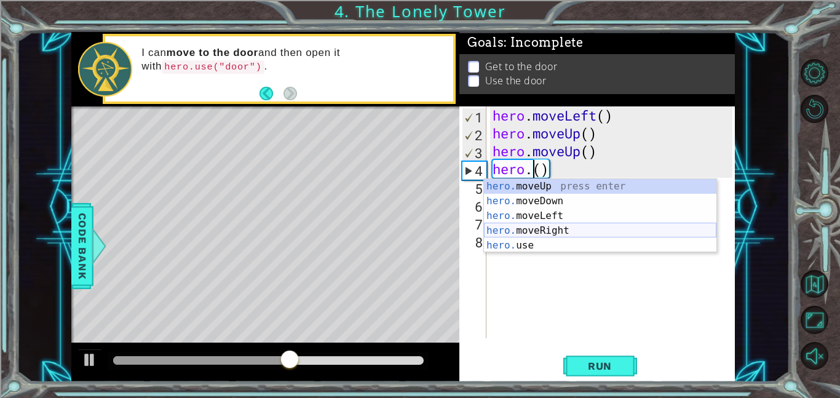
click at [534, 229] on div "hero. moveUp press enter hero. moveDown press enter hero. moveLeft press enter …" at bounding box center [600, 230] width 232 height 103
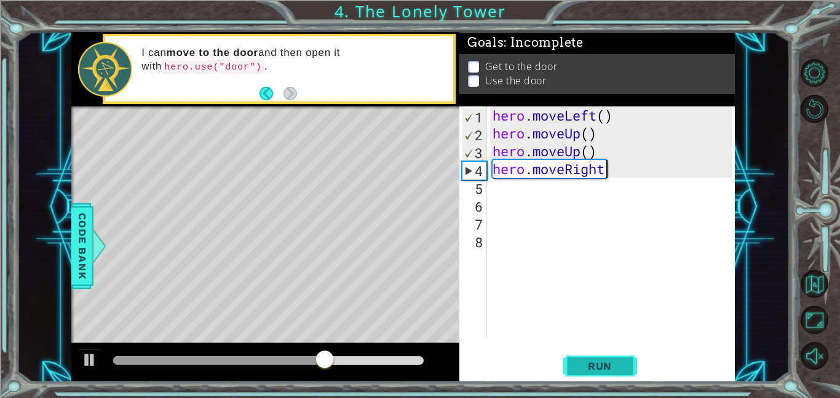
click at [603, 365] on span "Run" at bounding box center [600, 366] width 49 height 12
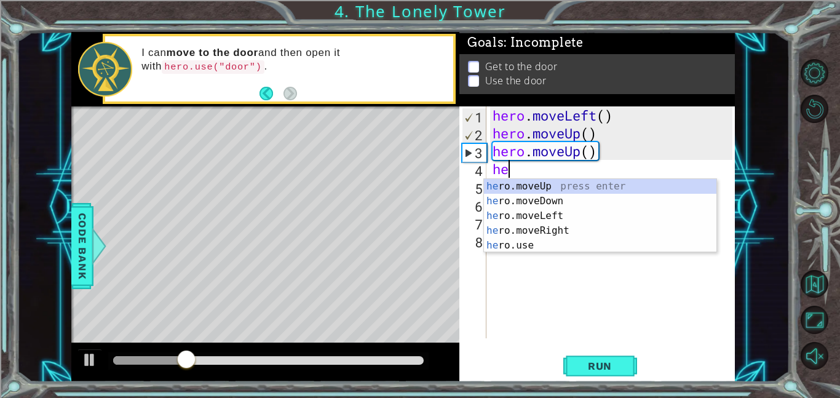
type textarea "h"
type textarea "her"
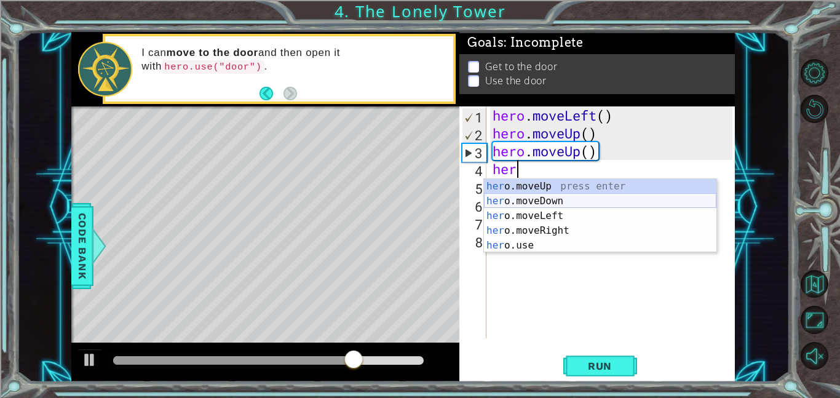
click at [621, 202] on div "her o.moveUp press enter her o.moveDown press enter her o.moveLeft press enter …" at bounding box center [600, 230] width 232 height 103
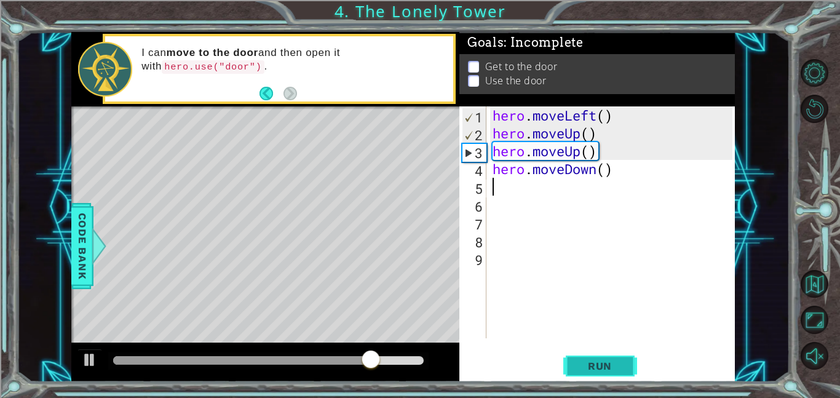
click at [592, 364] on span "Run" at bounding box center [600, 366] width 49 height 12
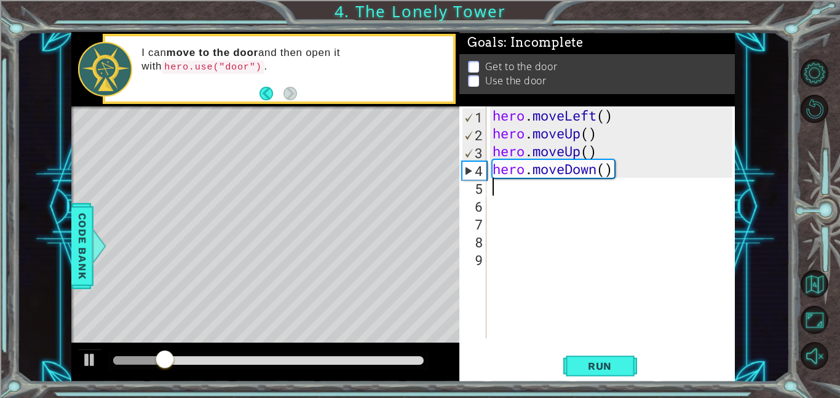
click at [595, 170] on div "hero . moveLeft ( ) hero . moveUp ( ) hero . moveUp ( ) hero . moveDown ( )" at bounding box center [614, 240] width 248 height 268
click at [610, 170] on div "hero . moveLeft ( ) hero . moveUp ( ) hero . moveUp ( ) hero . moveDown ( )" at bounding box center [614, 240] width 248 height 268
click at [614, 167] on div "hero . moveLeft ( ) hero . moveUp ( ) hero . moveUp ( ) hero . moveDown ( )" at bounding box center [614, 240] width 248 height 268
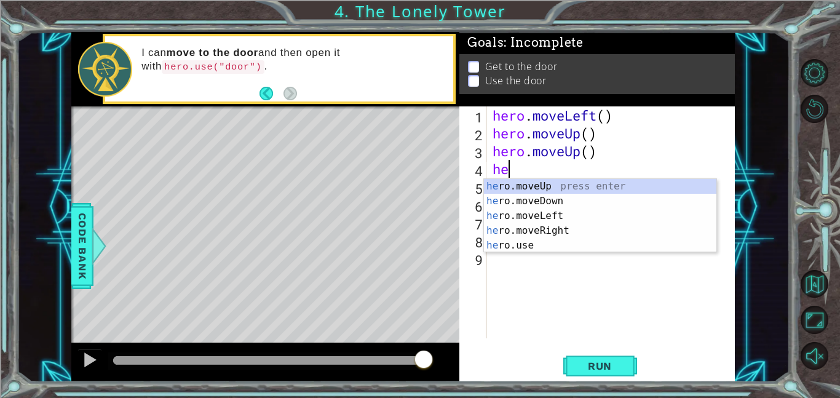
type textarea "h"
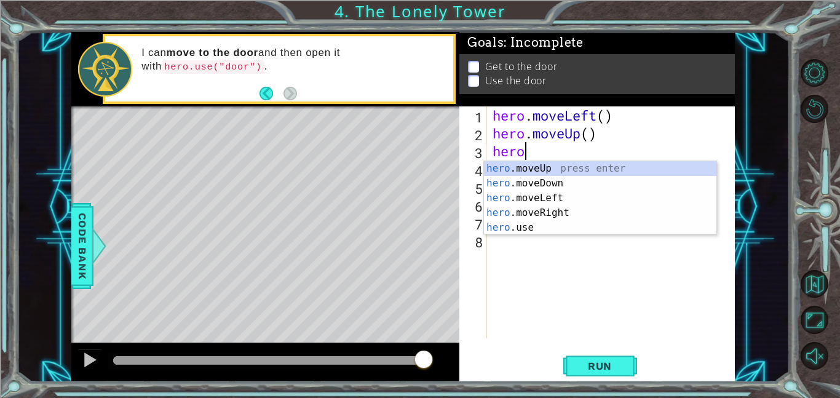
type textarea "h"
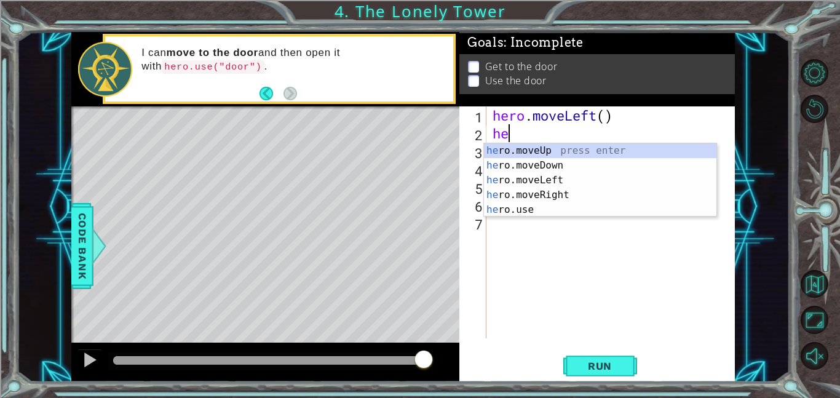
type textarea "h"
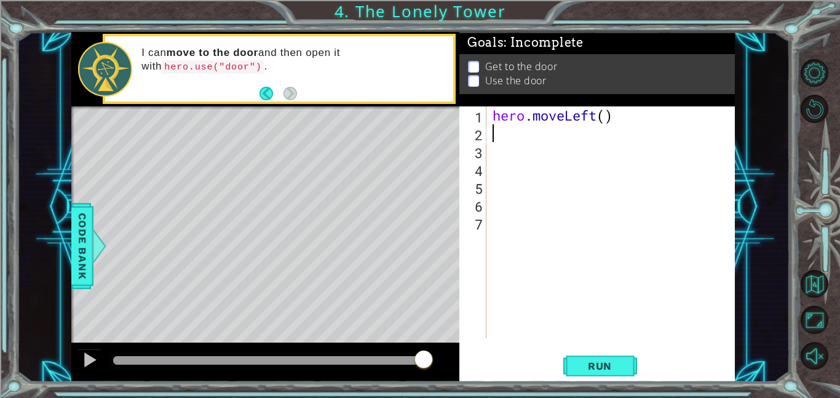
click at [617, 114] on div "hero . moveLeft ( )" at bounding box center [614, 240] width 248 height 268
type textarea "hero.moveLeft"
click at [607, 119] on div "hero . moveLeft ( )" at bounding box center [614, 240] width 248 height 268
type textarea "hero.moveLeft(2)"
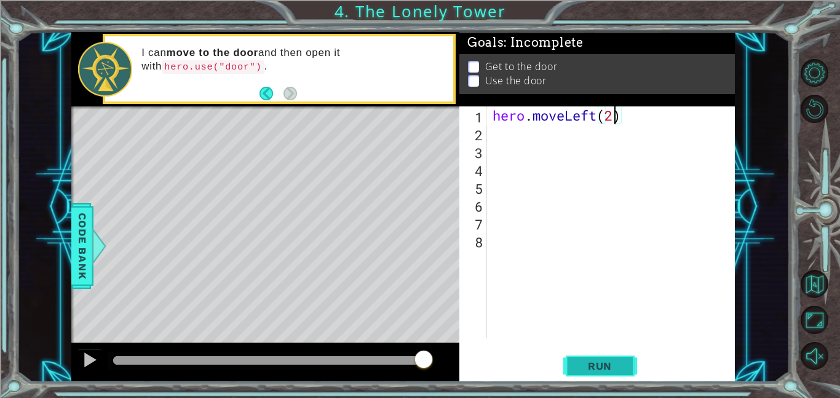
click at [593, 360] on span "Run" at bounding box center [600, 366] width 49 height 12
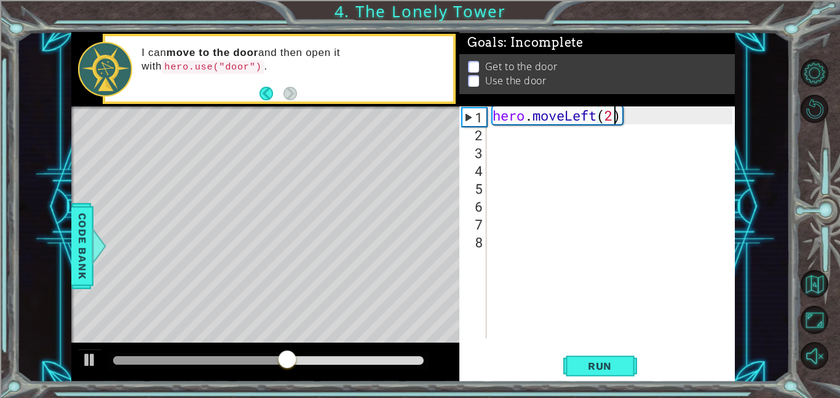
click at [493, 138] on div "hero . moveLeft ( 2 )" at bounding box center [614, 240] width 248 height 268
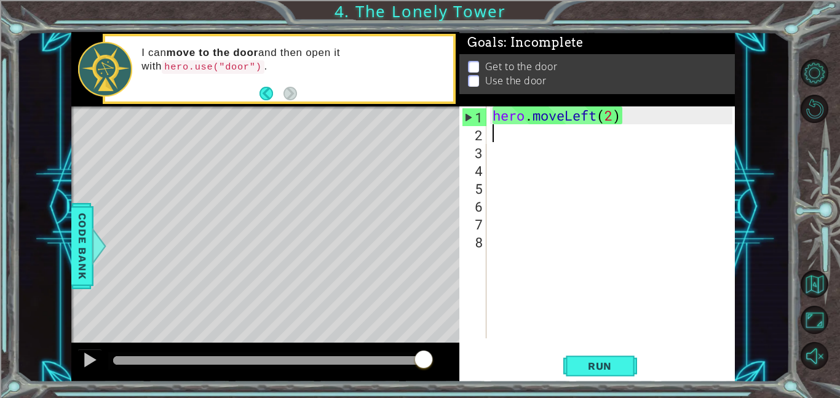
click at [405, 212] on div "Level Map" at bounding box center [355, 287] width 568 height 362
click at [809, 285] on button "Back to Map" at bounding box center [815, 284] width 28 height 28
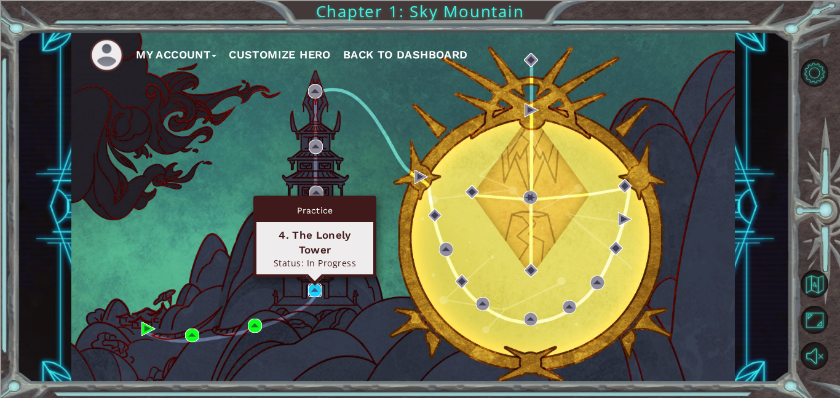
click at [320, 287] on img at bounding box center [315, 291] width 14 height 14
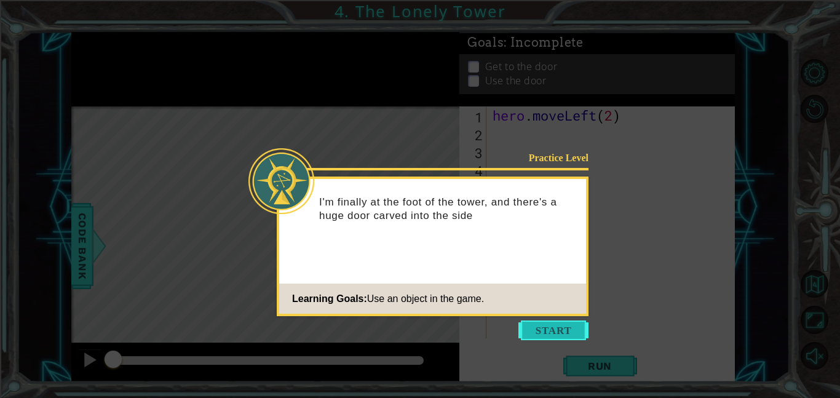
click at [566, 325] on button "Start" at bounding box center [553, 330] width 70 height 20
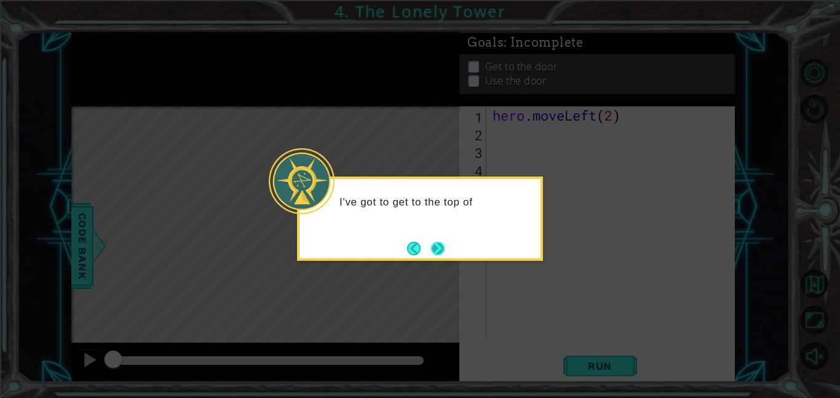
click at [436, 241] on button "Next" at bounding box center [438, 248] width 19 height 19
click at [437, 244] on button "Next" at bounding box center [438, 248] width 14 height 14
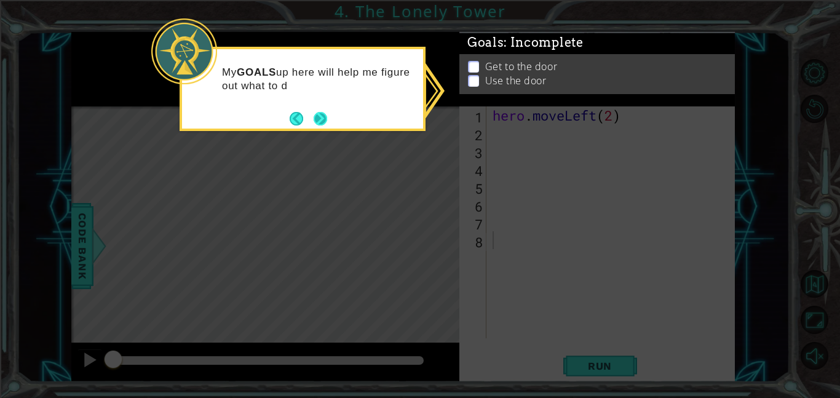
click at [322, 119] on button "Next" at bounding box center [320, 118] width 18 height 18
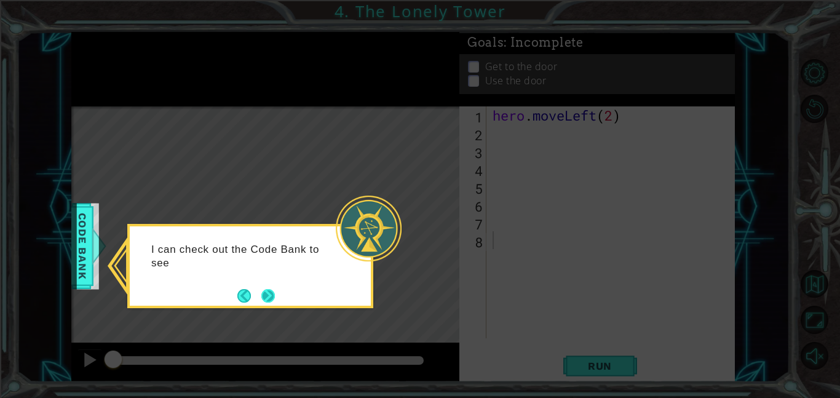
click at [263, 288] on button "Next" at bounding box center [268, 295] width 14 height 14
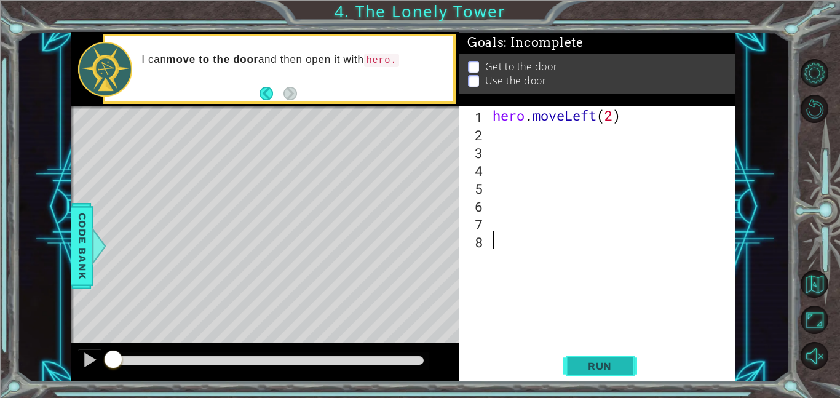
click at [607, 352] on button "Run" at bounding box center [600, 366] width 74 height 28
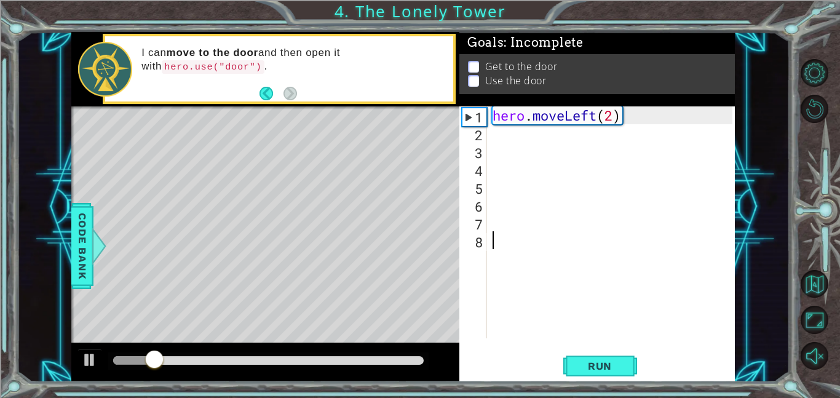
click at [491, 136] on div "hero . moveLeft ( 2 )" at bounding box center [614, 240] width 248 height 268
type textarea "h"
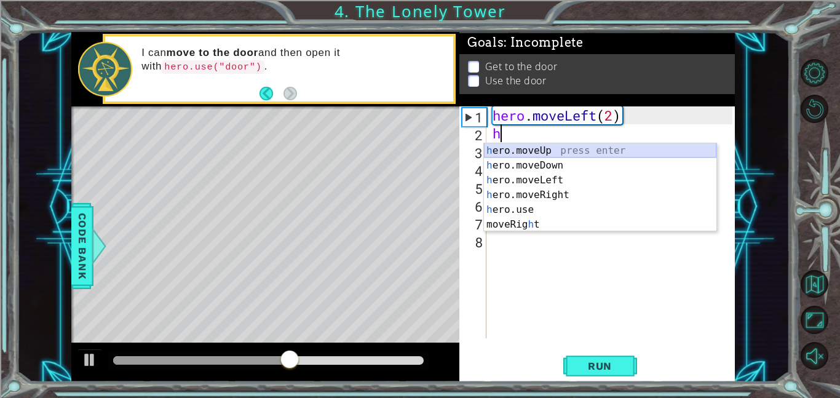
click at [536, 146] on div "h ero.moveUp press enter h ero.moveDown press enter h ero.moveLeft press enter …" at bounding box center [600, 202] width 232 height 118
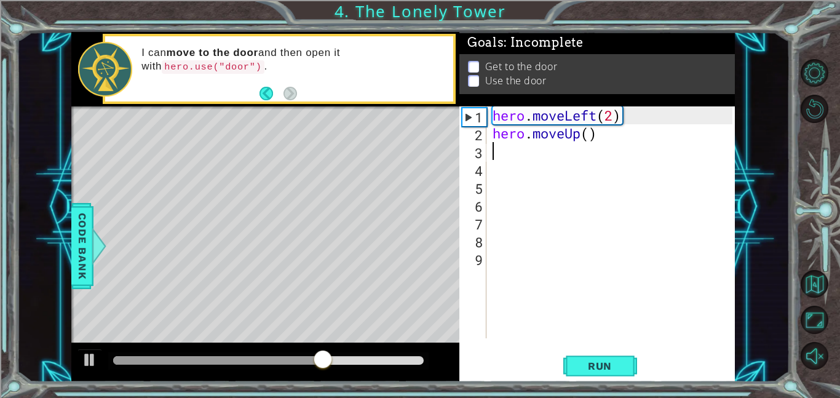
click at [589, 135] on div "hero . moveLeft ( 2 ) hero . moveUp ( )" at bounding box center [614, 240] width 248 height 268
type textarea "hero.moveUp(2)"
click at [610, 363] on span "Run" at bounding box center [600, 366] width 49 height 12
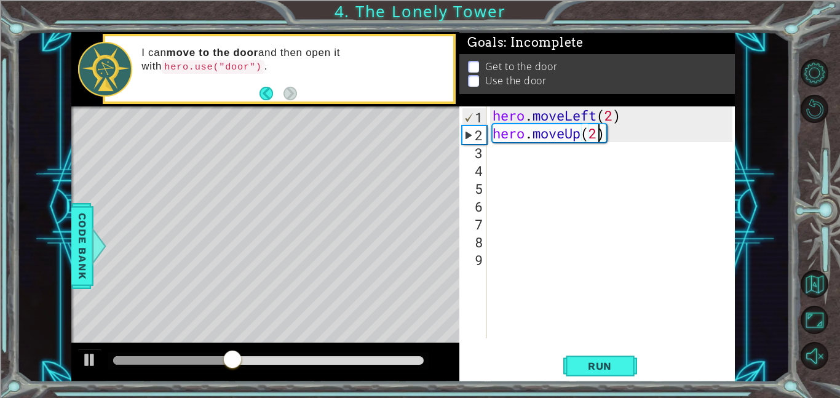
click at [491, 152] on div "hero . moveLeft ( 2 ) hero . moveUp ( 2 )" at bounding box center [614, 240] width 248 height 268
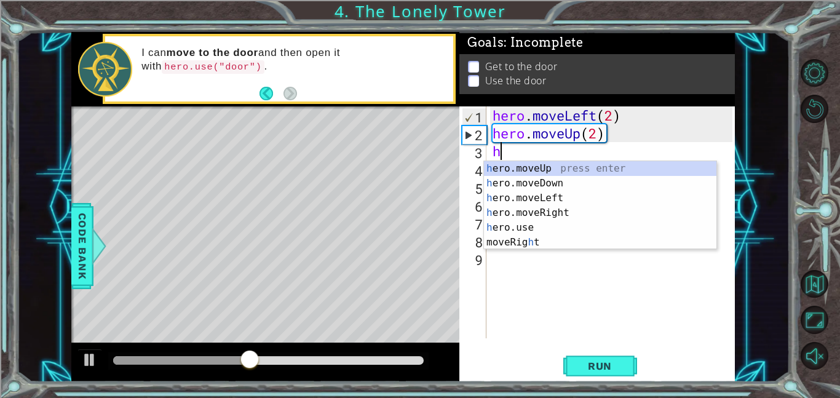
type textarea "her"
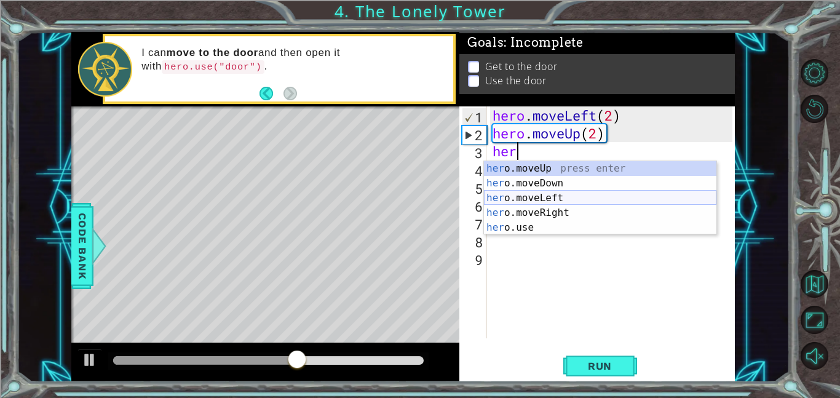
click at [525, 196] on div "her o.moveUp press enter her o.moveDown press enter her o.moveLeft press enter …" at bounding box center [600, 212] width 232 height 103
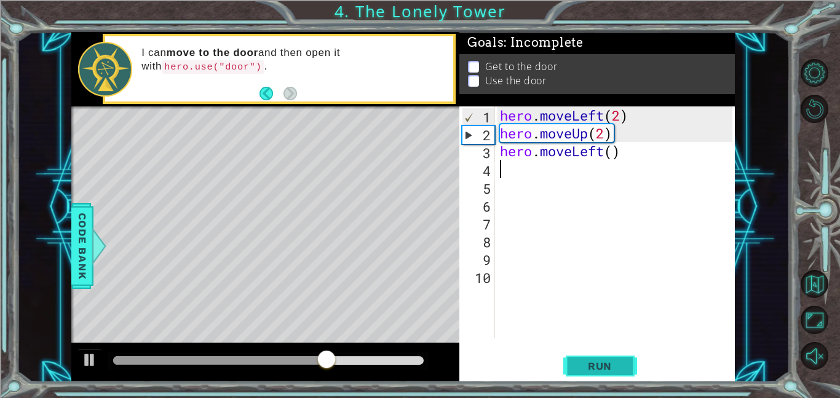
click at [603, 377] on button "Run" at bounding box center [600, 366] width 74 height 28
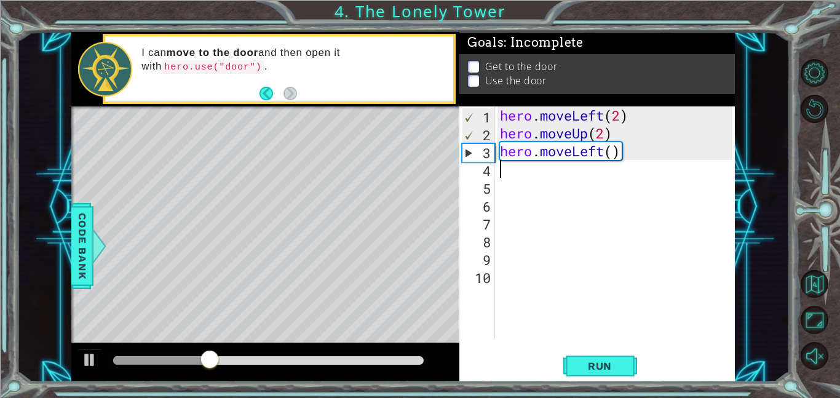
click at [606, 153] on div "hero . moveLeft ( 2 ) hero . moveUp ( 2 ) hero . moveLeft ( )" at bounding box center [618, 240] width 241 height 268
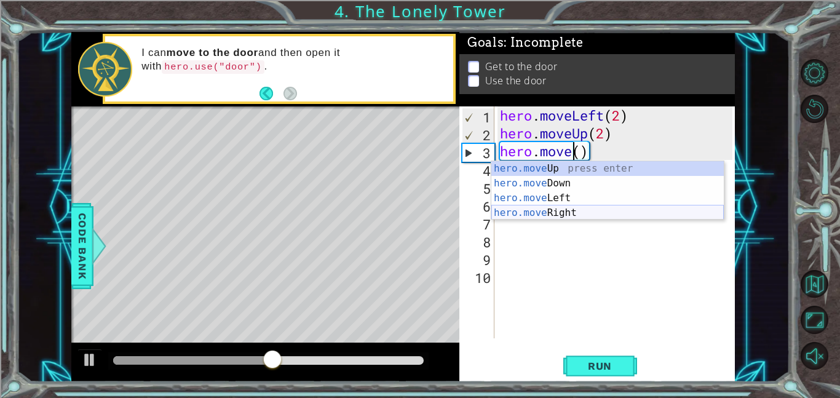
click at [543, 211] on div "hero.move Up press enter hero.move Down press enter hero.move Left press enter …" at bounding box center [607, 205] width 232 height 89
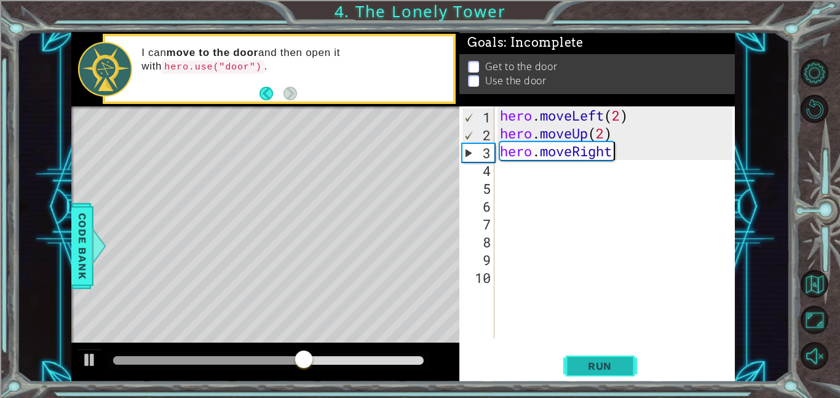
click at [594, 361] on span "Run" at bounding box center [600, 366] width 49 height 12
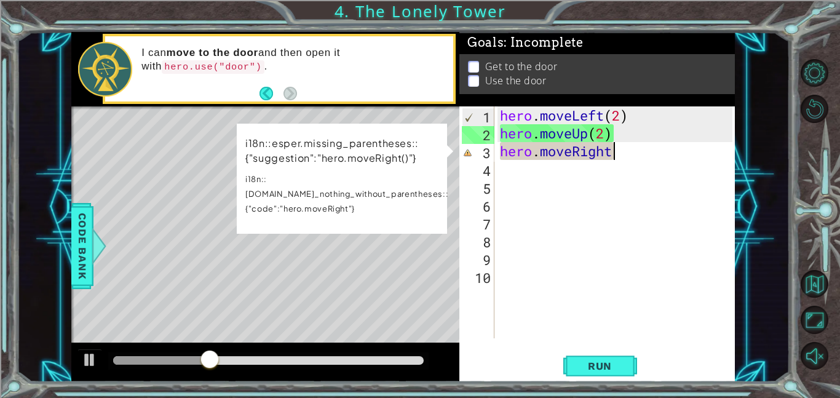
click at [605, 151] on div "hero . moveLeft ( 2 ) hero . moveUp ( 2 ) hero . moveRight" at bounding box center [618, 240] width 241 height 268
click at [608, 151] on div "hero . moveLeft ( 2 ) hero . moveUp ( 2 ) hero . moveRight" at bounding box center [618, 240] width 241 height 268
click at [629, 151] on div "hero . moveLeft ( 2 ) hero . moveUp ( 2 ) hero . moveRight" at bounding box center [618, 240] width 241 height 268
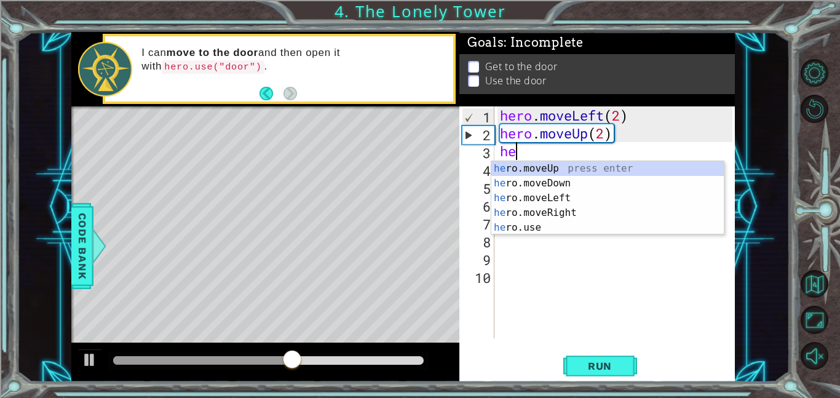
type textarea "h"
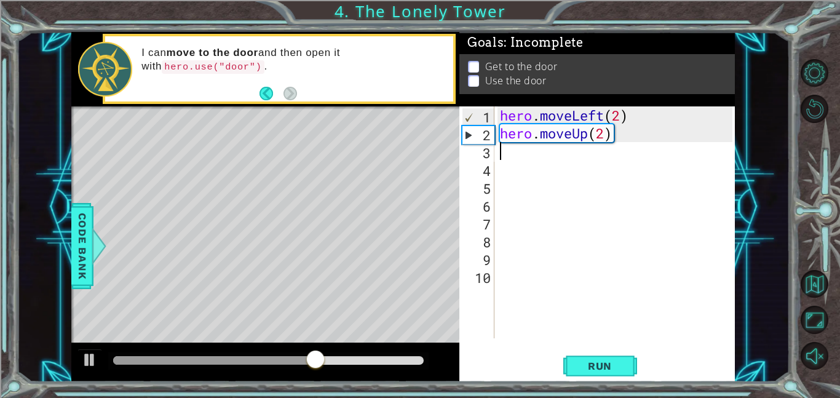
type textarea "h"
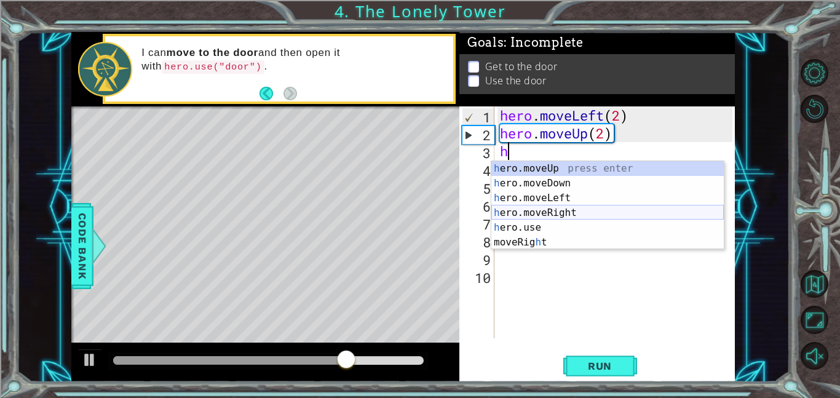
click at [568, 210] on div "h ero.moveUp press enter h ero.moveDown press enter h ero.moveLeft press enter …" at bounding box center [607, 220] width 232 height 118
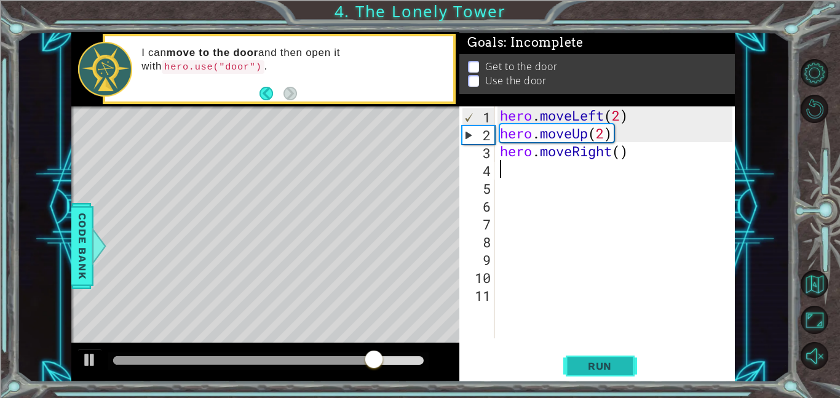
click at [597, 360] on span "Run" at bounding box center [600, 366] width 49 height 12
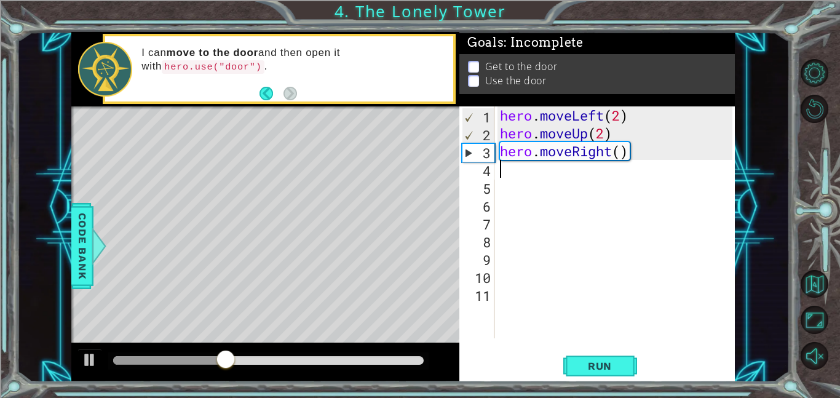
click at [618, 148] on div "hero . moveLeft ( 2 ) hero . moveUp ( 2 ) hero . moveRight ( )" at bounding box center [618, 240] width 241 height 268
type textarea "hero.moveRight(2)"
click at [601, 368] on span "Run" at bounding box center [600, 366] width 49 height 12
click at [512, 182] on div "hero . moveLeft ( 2 ) hero . moveUp ( 2 ) hero . moveRight ( 2 )" at bounding box center [618, 240] width 241 height 268
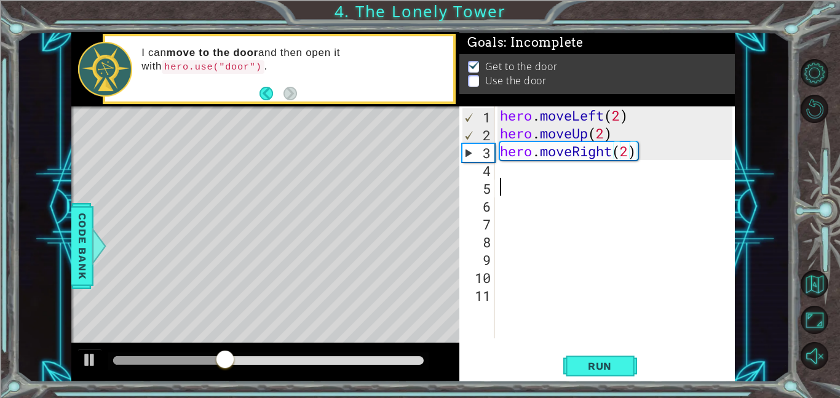
scroll to position [0, 0]
click at [503, 172] on div "hero . moveLeft ( 2 ) hero . moveUp ( 2 ) hero . moveRight ( 2 )" at bounding box center [618, 240] width 241 height 268
type textarea "j"
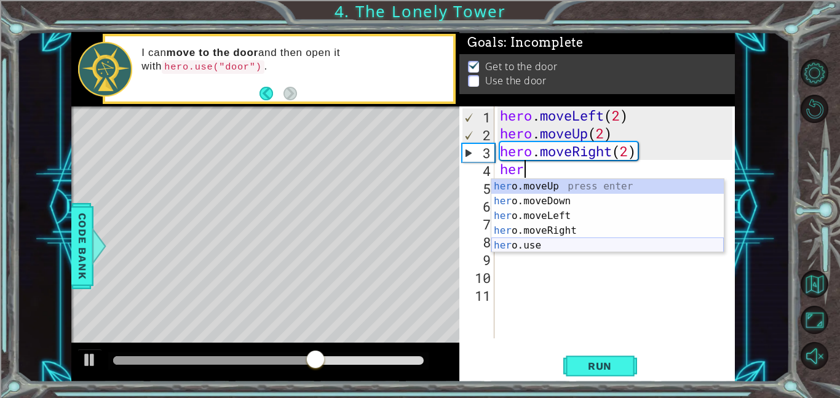
click at [520, 247] on div "her o.moveUp press enter her o.moveDown press enter her o.moveLeft press enter …" at bounding box center [607, 230] width 232 height 103
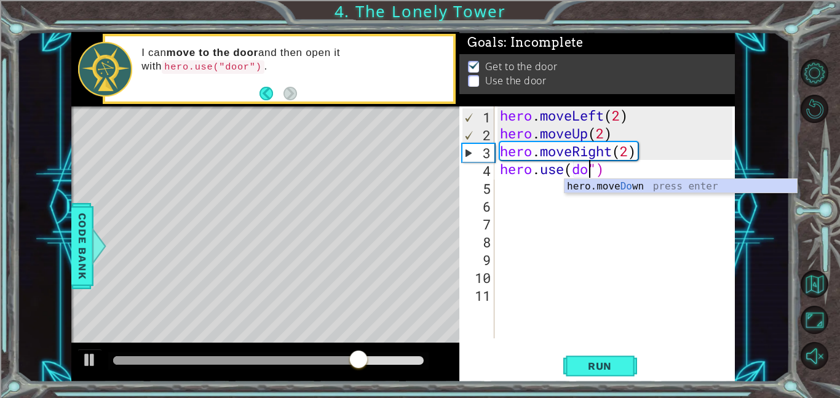
scroll to position [0, 4]
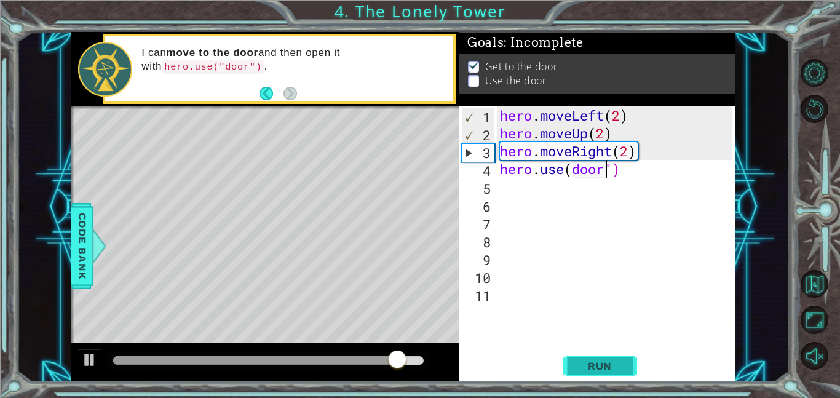
click at [600, 353] on button "Run" at bounding box center [600, 366] width 74 height 28
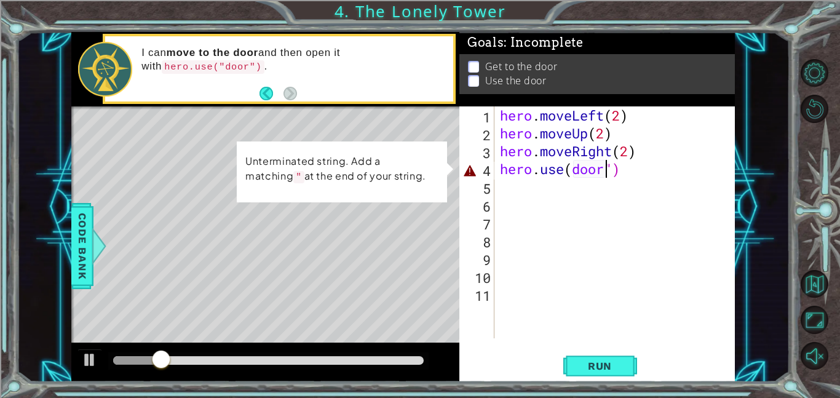
click at [618, 173] on div "hero . moveLeft ( 2 ) hero . moveUp ( 2 ) hero . moveRight ( 2 ) hero . use ( d…" at bounding box center [618, 240] width 241 height 268
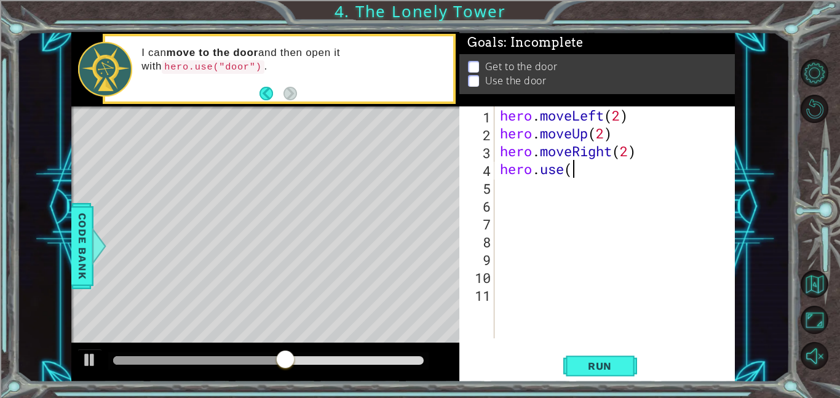
scroll to position [0, 2]
click at [586, 167] on div "hero . moveLeft ( 2 ) hero . moveUp ( 2 ) hero . moveRight ( 2 ) hero . use ( "…" at bounding box center [618, 240] width 241 height 268
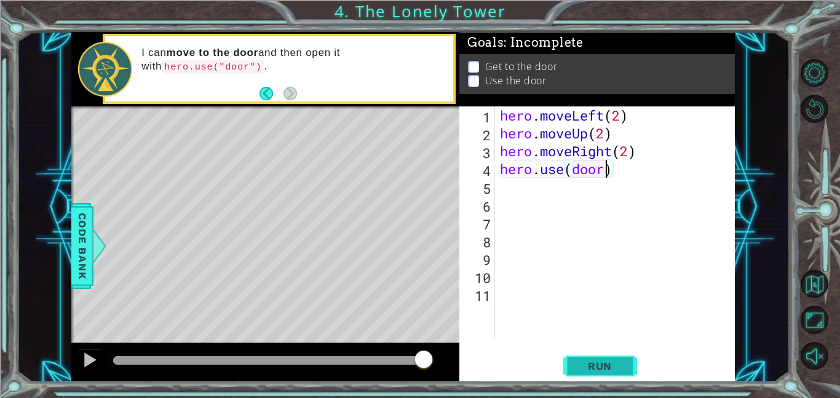
click at [587, 354] on button "Run" at bounding box center [600, 366] width 74 height 28
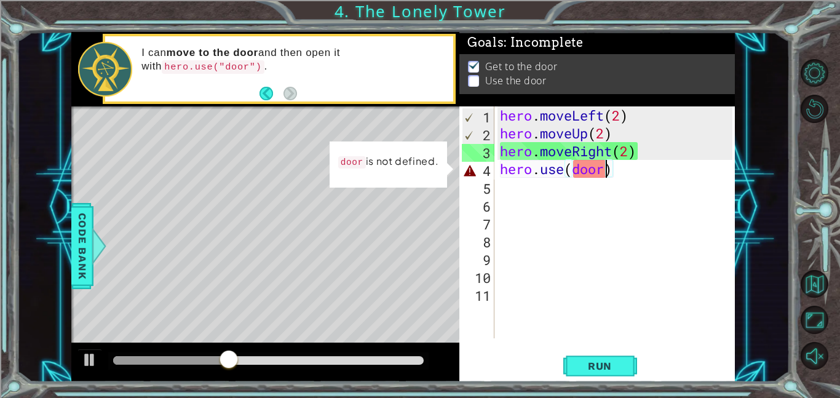
click at [614, 174] on div "hero . moveLeft ( 2 ) hero . moveUp ( 2 ) hero . moveRight ( 2 ) hero . use ( d…" at bounding box center [618, 240] width 241 height 268
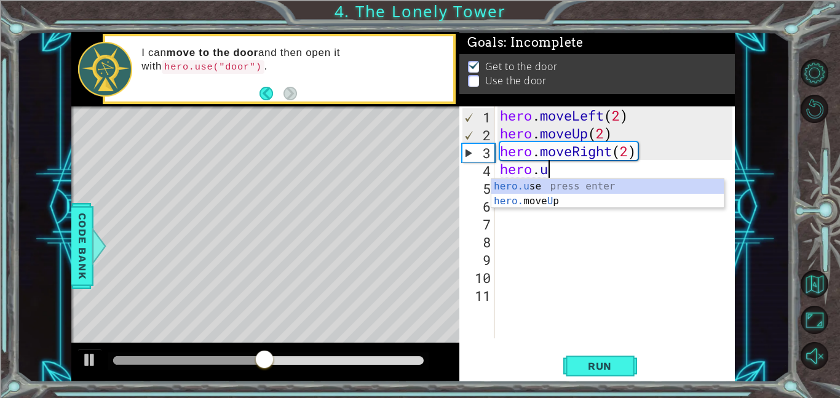
scroll to position [0, 1]
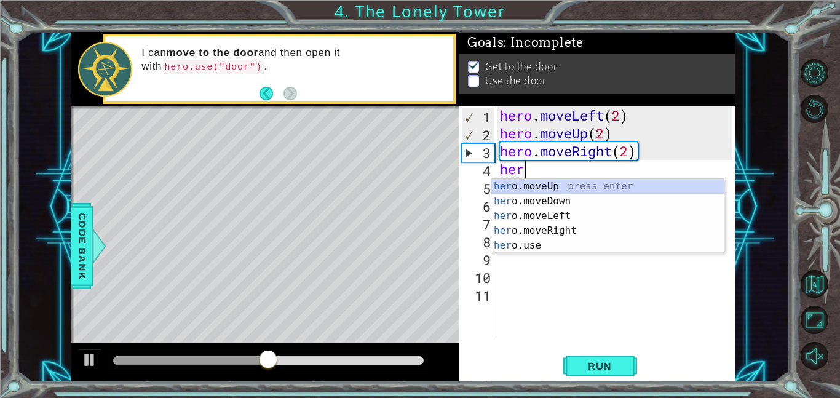
type textarea "h"
click at [549, 247] on div "her o.moveUp press enter her o.moveDown press enter her o.moveLeft press enter …" at bounding box center [607, 230] width 232 height 103
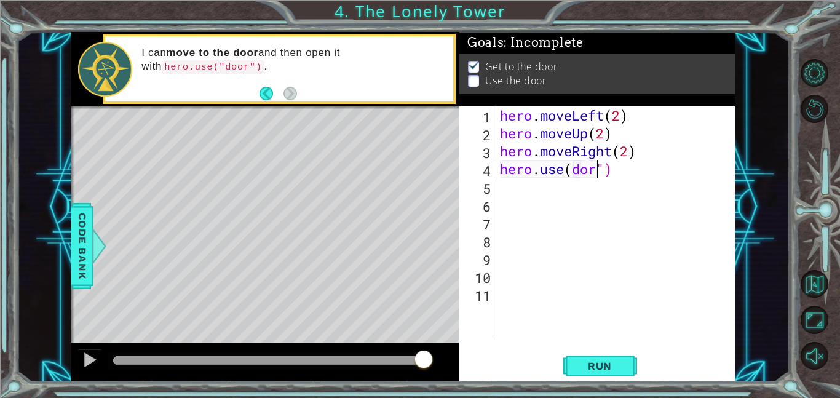
scroll to position [0, 4]
click at [591, 368] on span "Run" at bounding box center [600, 366] width 49 height 12
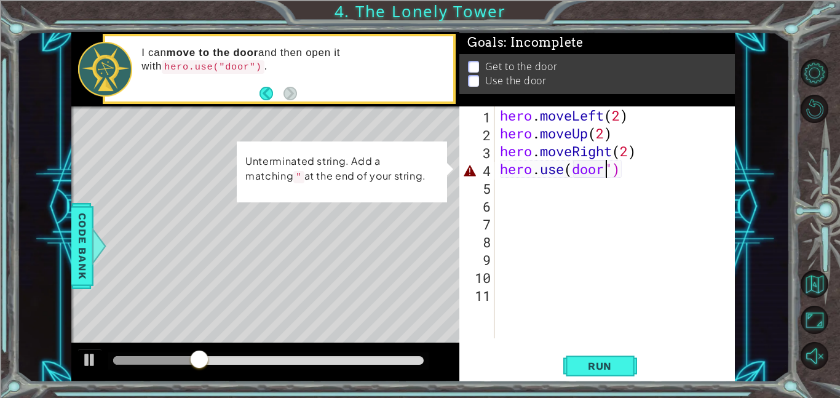
click at [616, 169] on div "hero . moveLeft ( 2 ) hero . moveUp ( 2 ) hero . moveRight ( 2 ) hero . use ( d…" at bounding box center [618, 240] width 241 height 268
click at [620, 170] on div "hero . moveLeft ( 2 ) hero . moveUp ( 2 ) hero . moveRight ( 2 ) hero . use ( d…" at bounding box center [618, 240] width 241 height 268
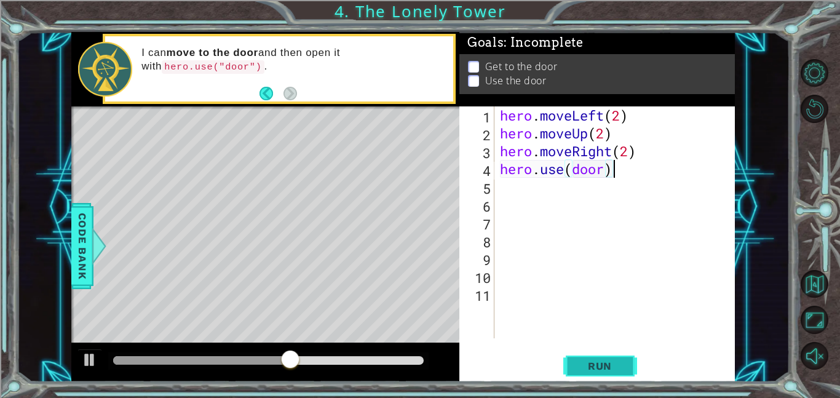
click at [597, 368] on span "Run" at bounding box center [600, 366] width 49 height 12
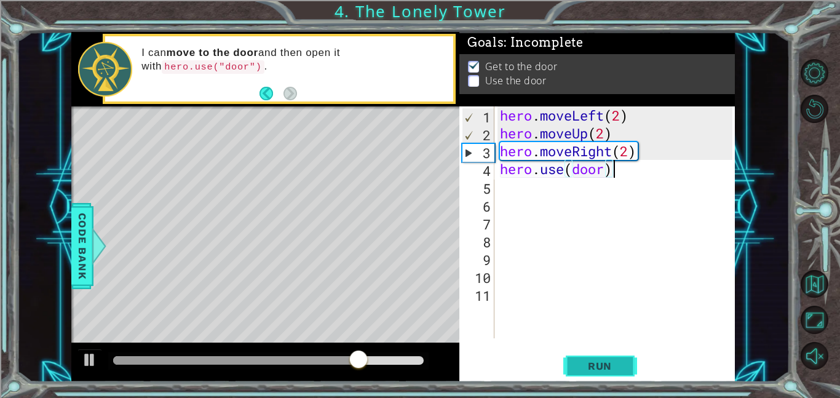
click at [616, 366] on span "Run" at bounding box center [600, 366] width 49 height 12
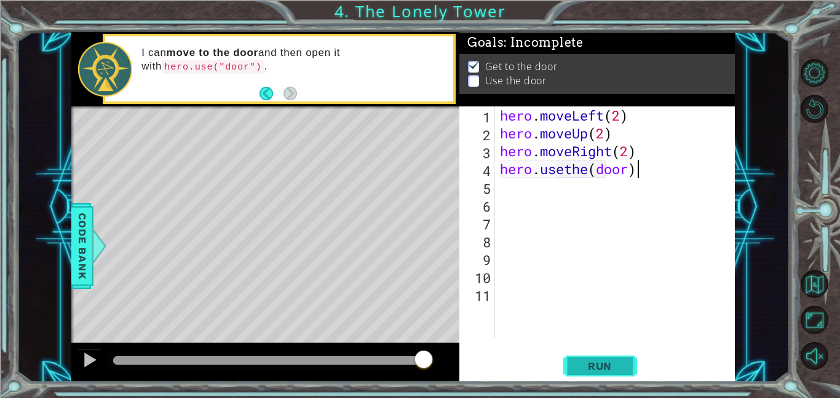
scroll to position [0, 6]
type textarea "hero.usethe(door)"
click at [585, 371] on span "Run" at bounding box center [600, 366] width 49 height 12
